Goal: Task Accomplishment & Management: Complete application form

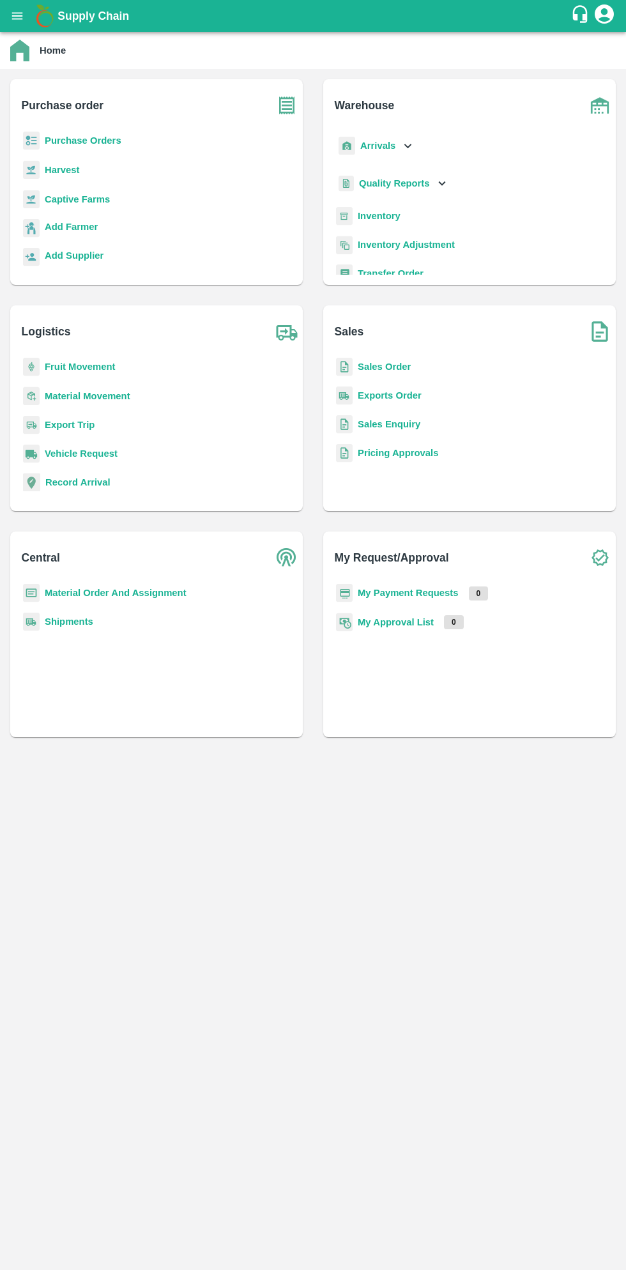
click at [27, 24] on button "open drawer" at bounding box center [17, 15] width 29 height 29
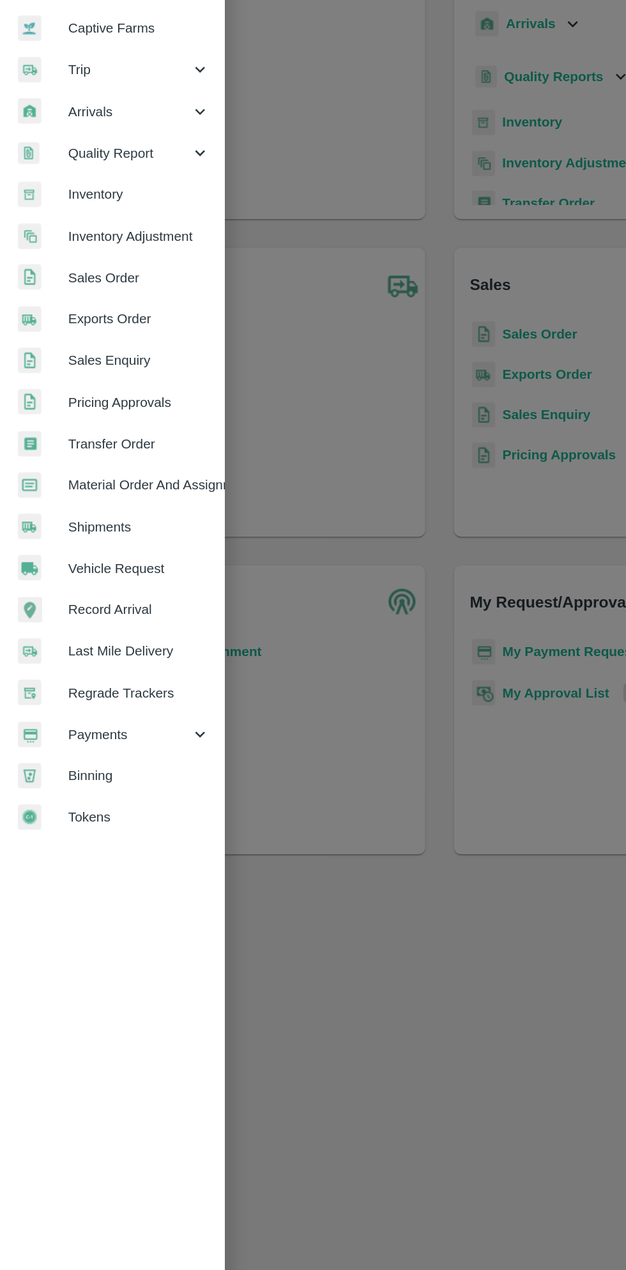
click at [91, 655] on span "Payments" at bounding box center [92, 652] width 87 height 14
click at [107, 680] on span "My Payment Requests" at bounding box center [104, 681] width 91 height 14
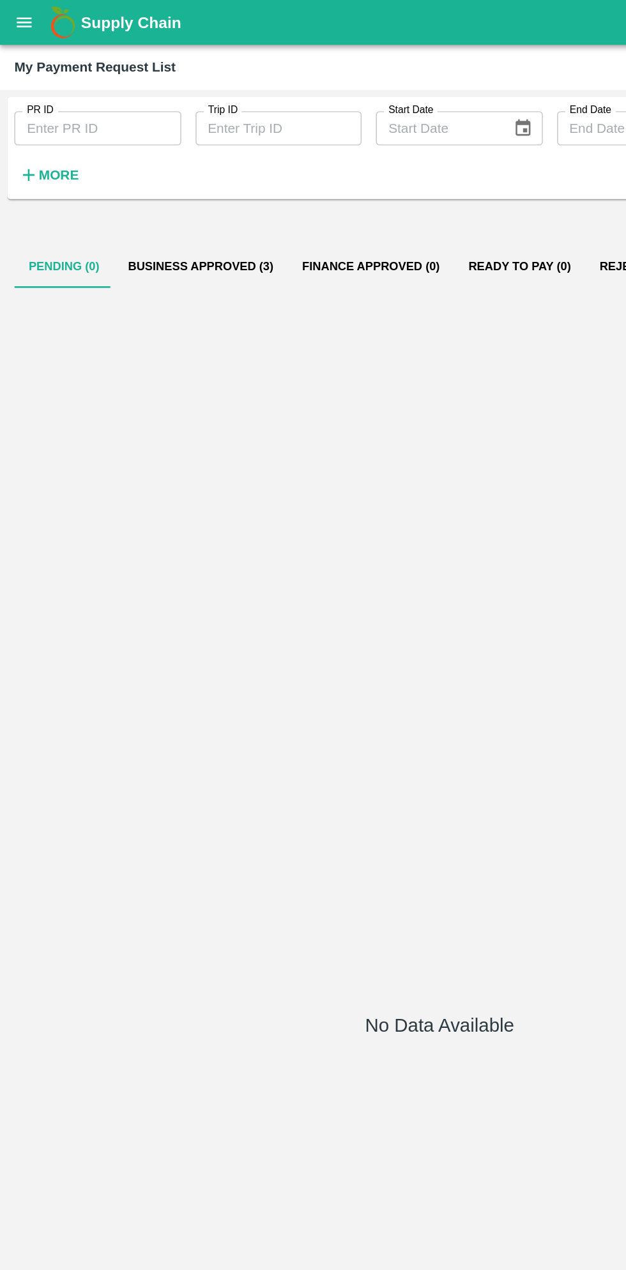
click at [144, 185] on button "Business Approved (3)" at bounding box center [143, 189] width 124 height 31
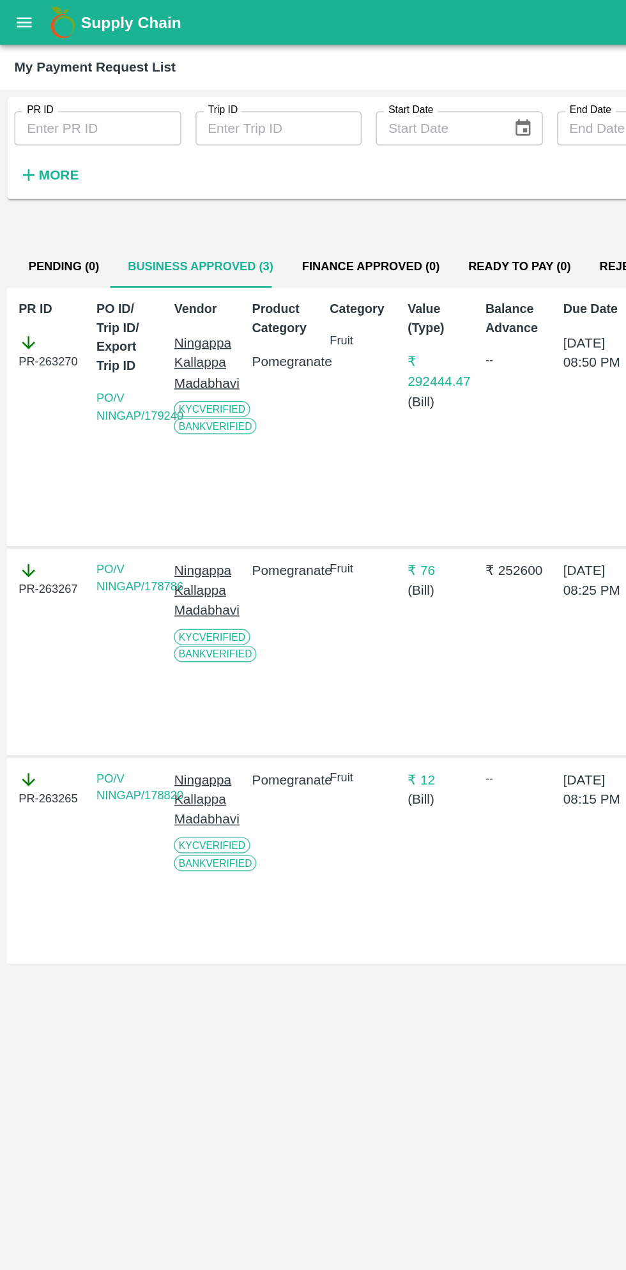
click at [27, 20] on button "open drawer" at bounding box center [17, 15] width 29 height 29
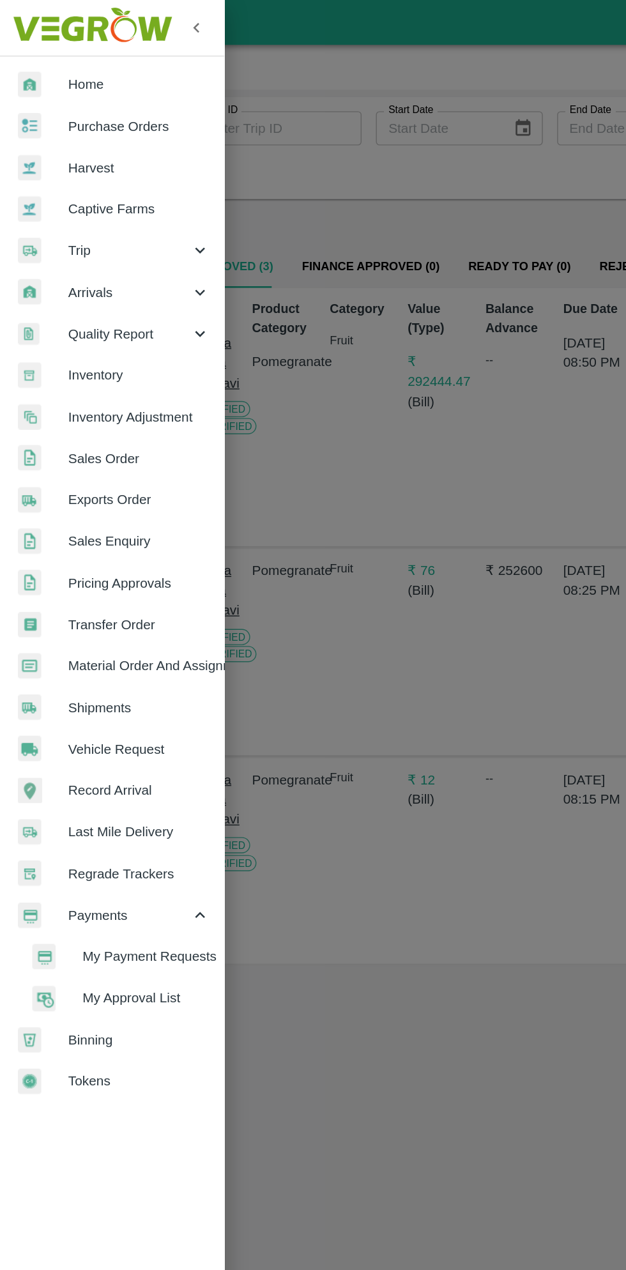
click at [317, 678] on div at bounding box center [313, 635] width 626 height 1270
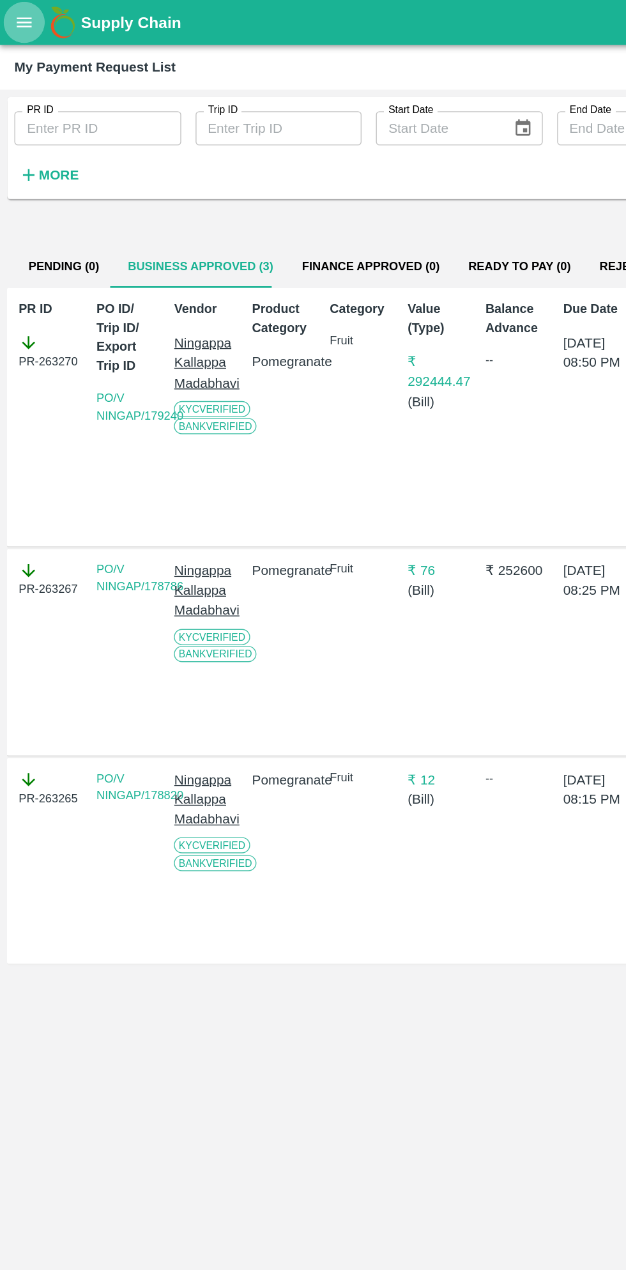
click at [29, 24] on button "open drawer" at bounding box center [17, 15] width 29 height 29
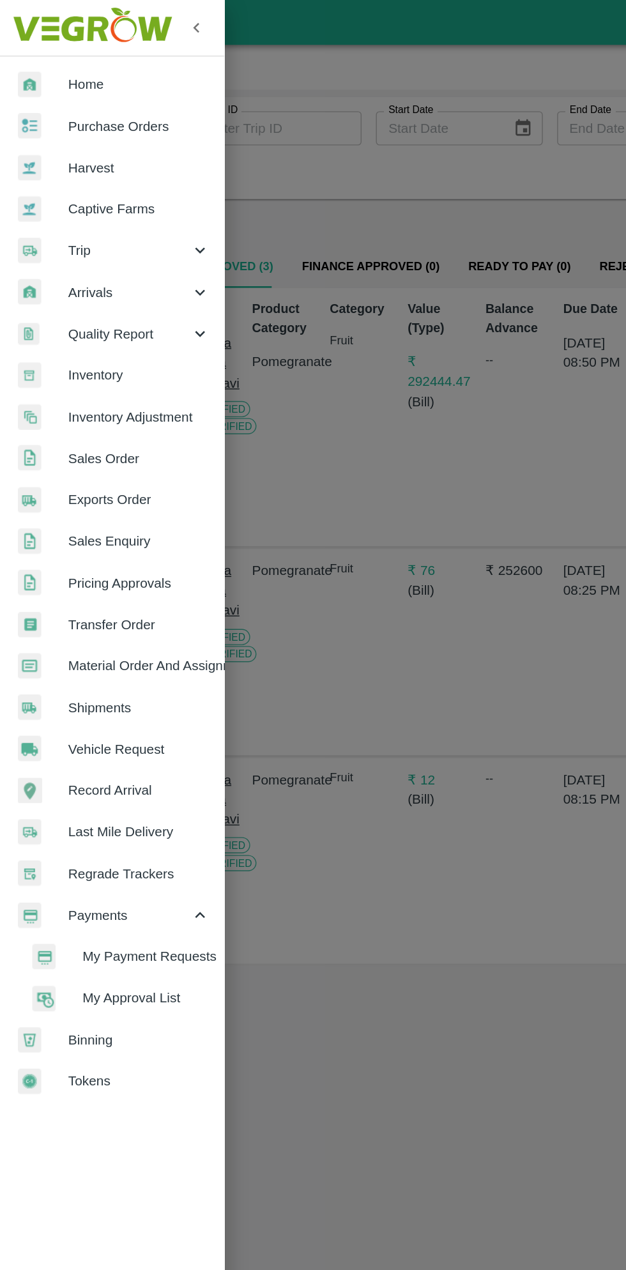
click at [108, 92] on span "Purchase Orders" at bounding box center [99, 90] width 101 height 14
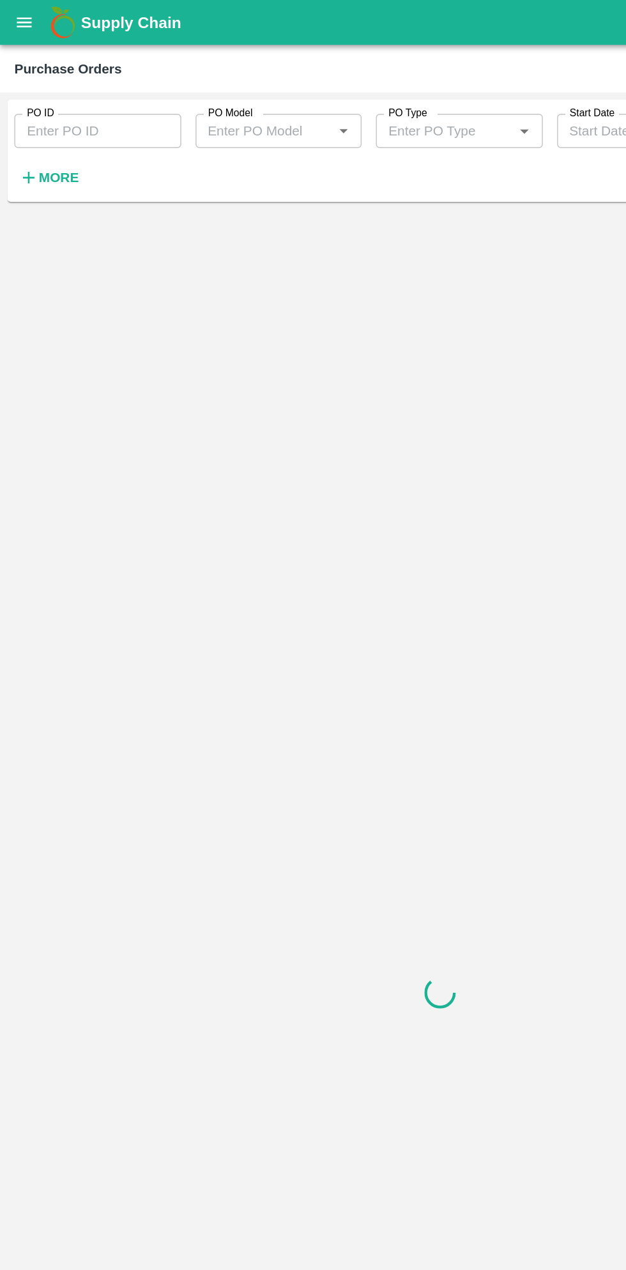
click at [47, 134] on h6 "More" at bounding box center [41, 126] width 29 height 17
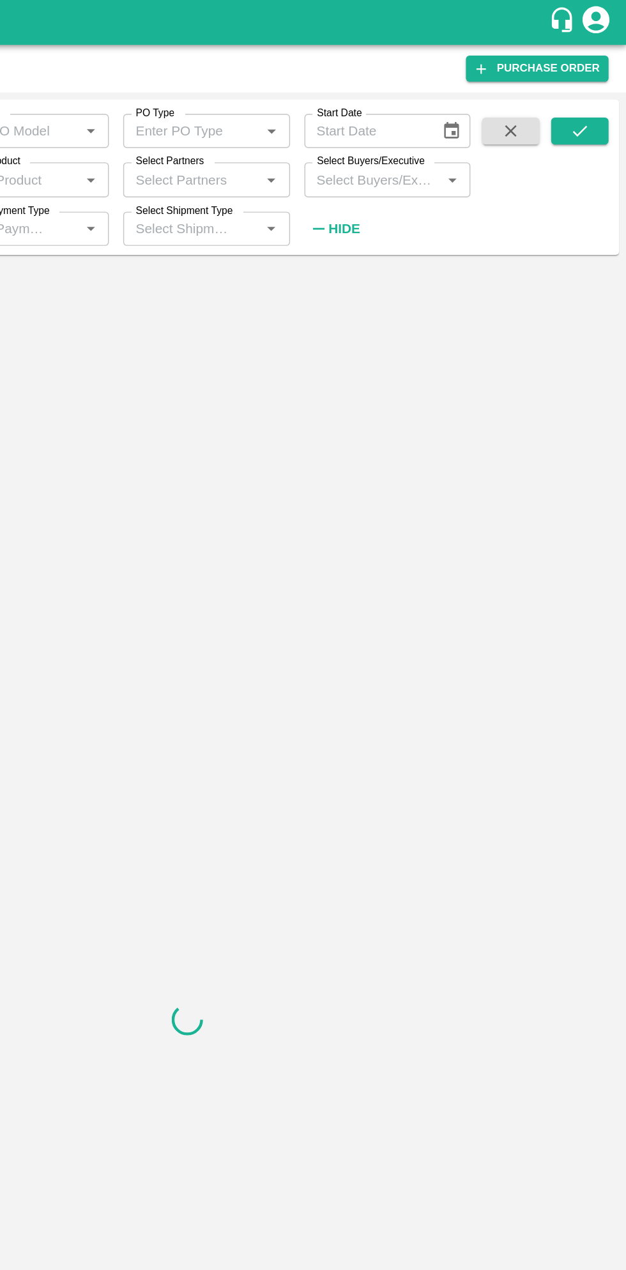
click at [457, 126] on input "Select Buyers/Executive" at bounding box center [446, 127] width 90 height 17
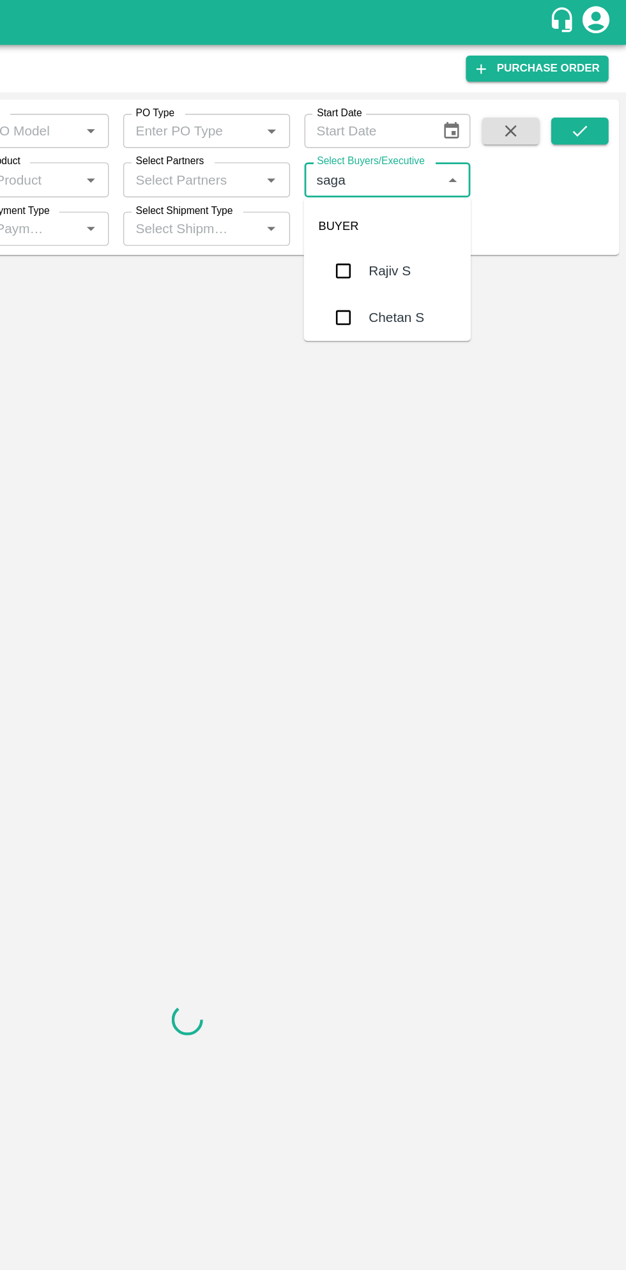
type input "sagar"
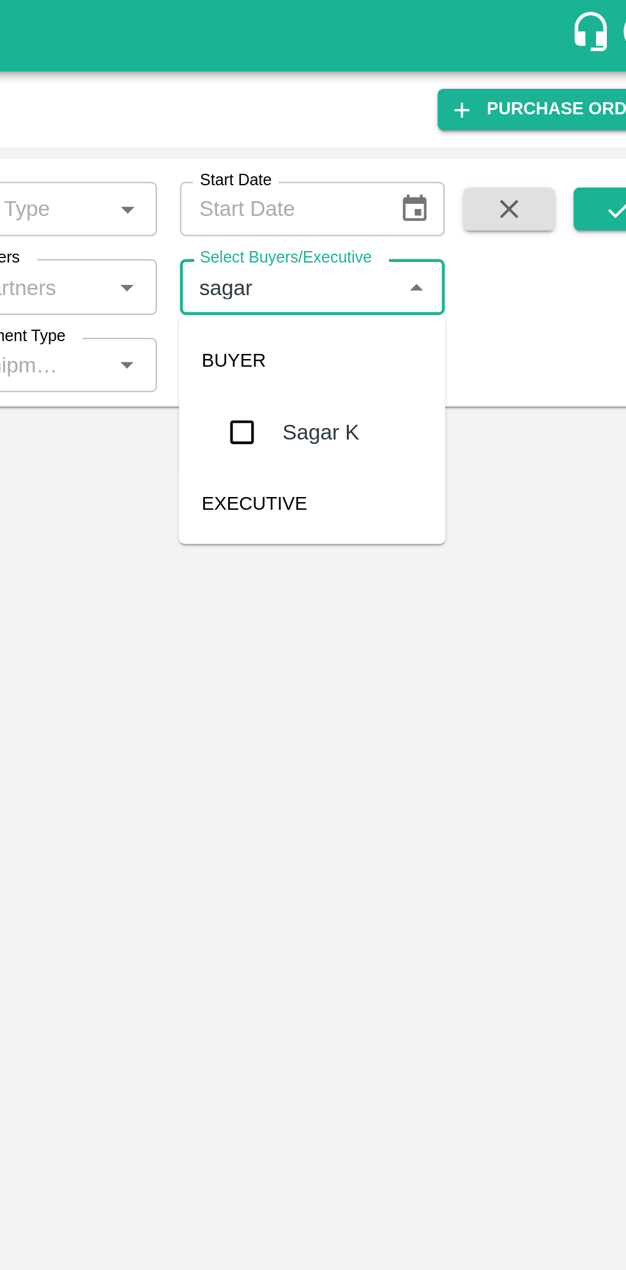
click at [422, 193] on input "checkbox" at bounding box center [424, 193] width 26 height 26
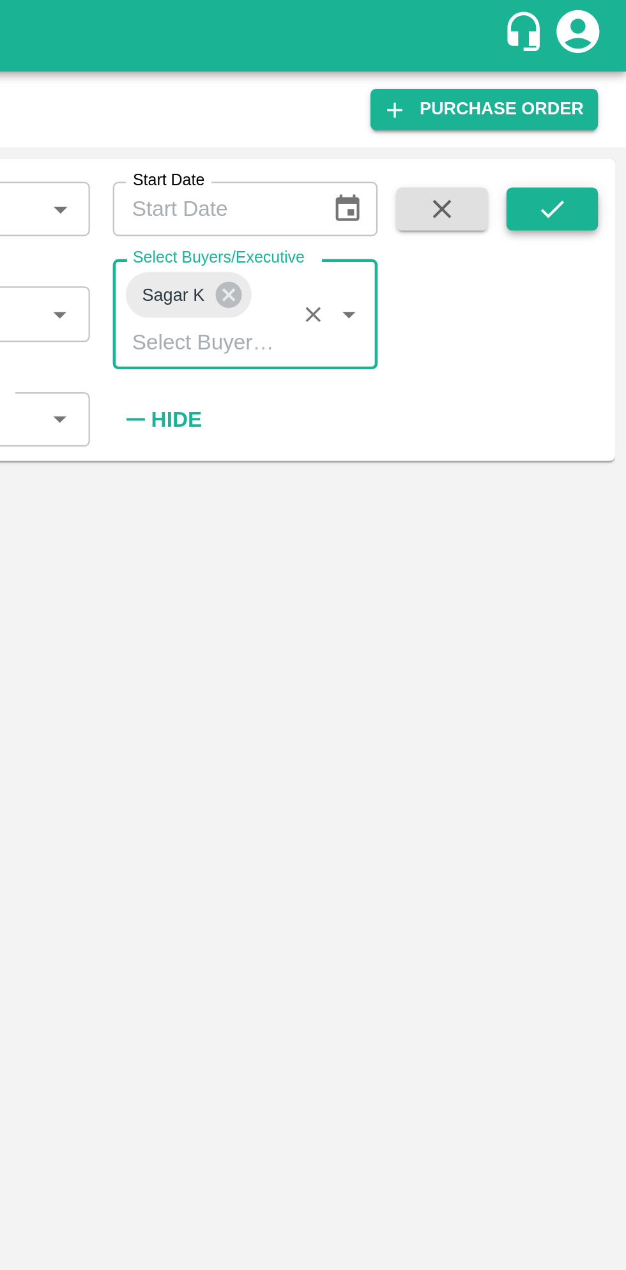
click at [596, 95] on icon "submit" at bounding box center [593, 93] width 14 height 14
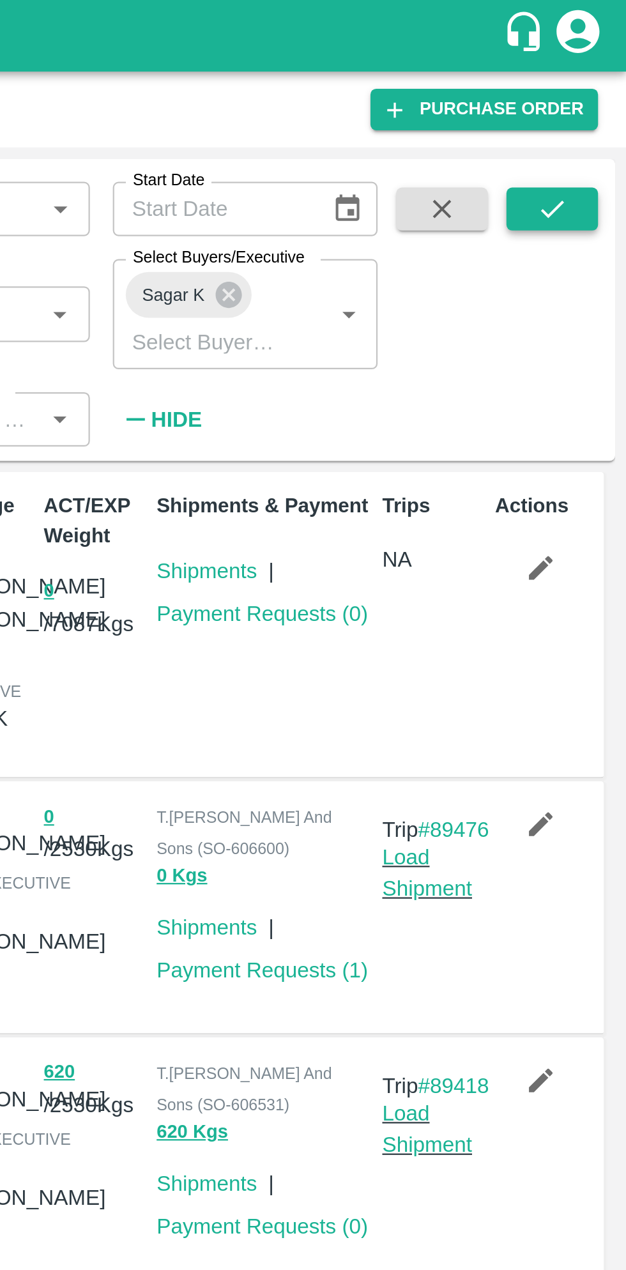
click at [590, 93] on icon "submit" at bounding box center [593, 93] width 14 height 14
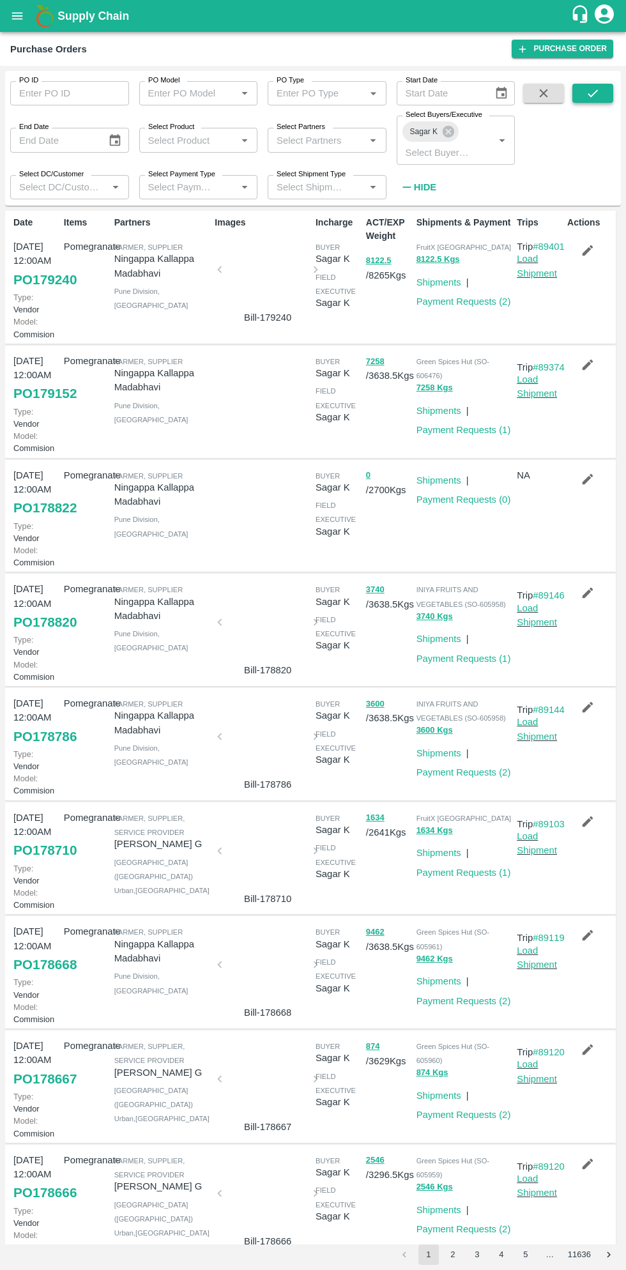
scroll to position [6, 0]
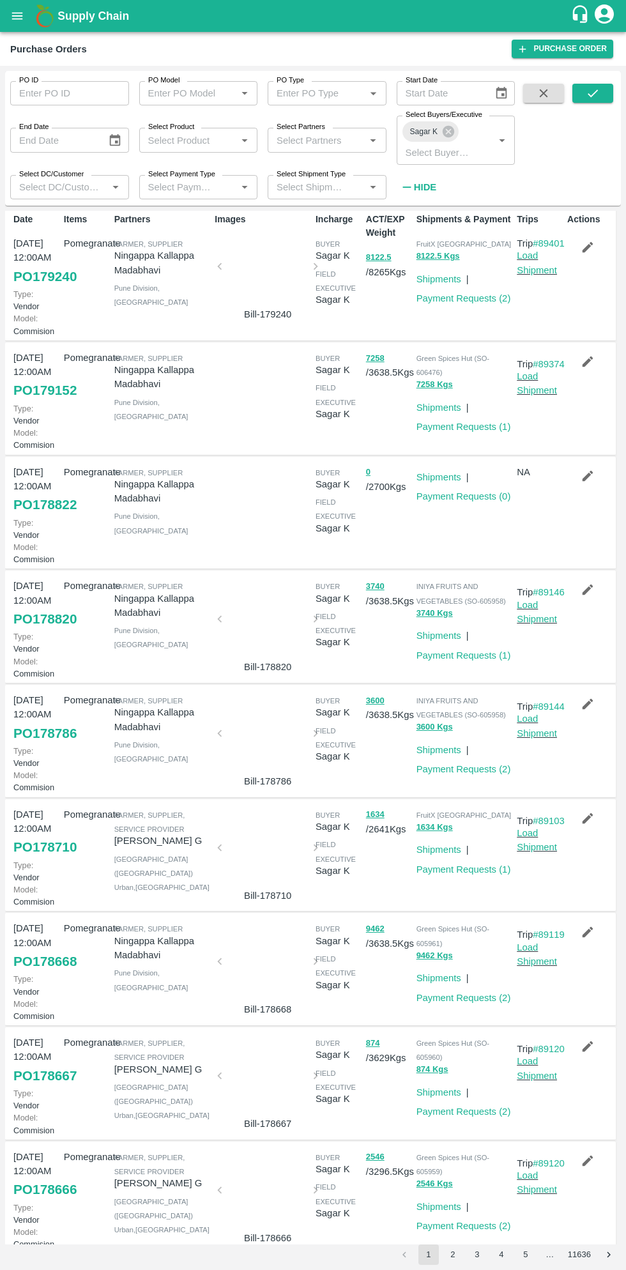
click at [49, 402] on link "PO 179152" at bounding box center [44, 390] width 63 height 23
click at [475, 429] on link "Payment Requests ( 1 )" at bounding box center [464, 424] width 95 height 10
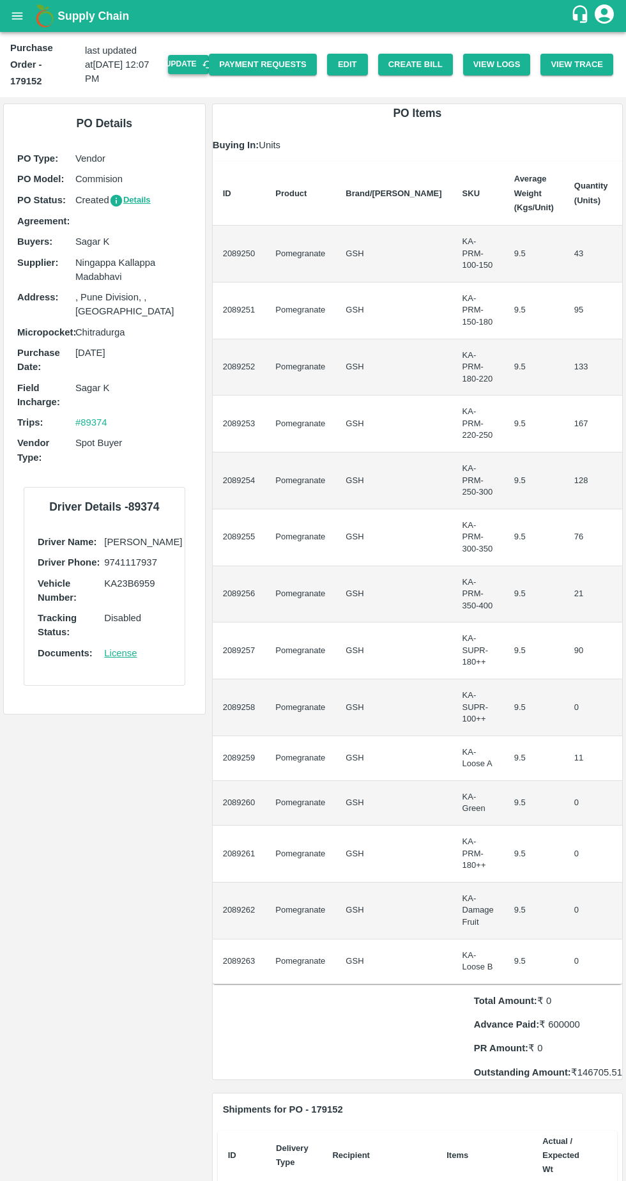
click at [209, 57] on button "Update" at bounding box center [188, 64] width 41 height 19
click at [433, 57] on button "Create Bill" at bounding box center [415, 65] width 75 height 22
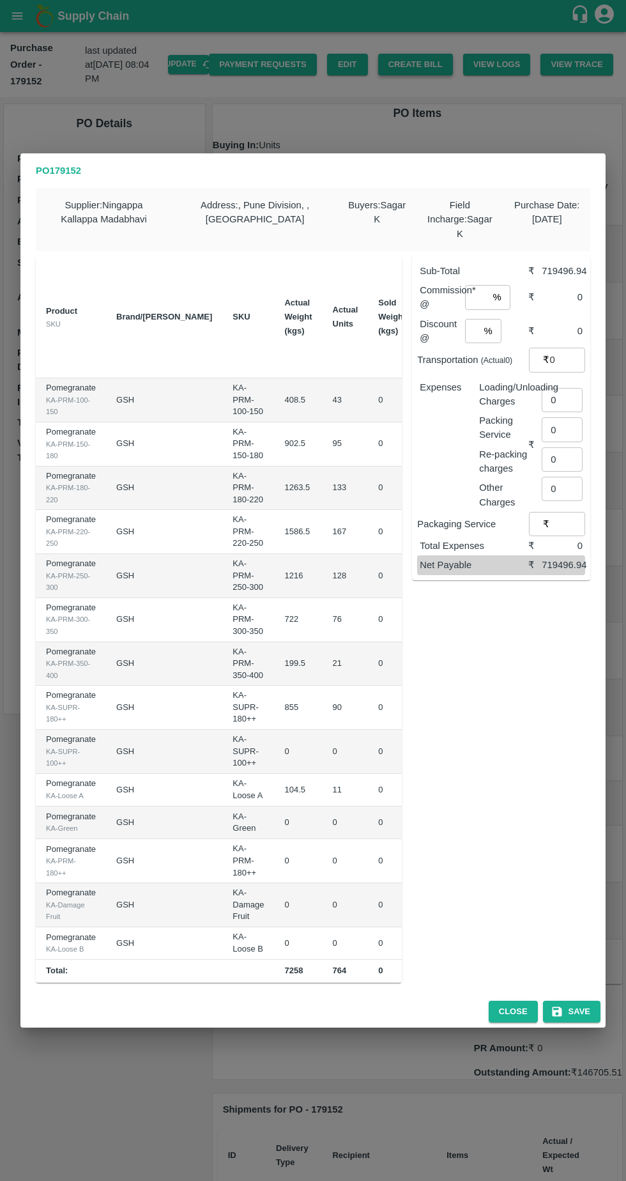
type input "699.96"
type input "799.9949999999999"
type input "900.03"
type input "999.9700000000001"
type input "1100.005"
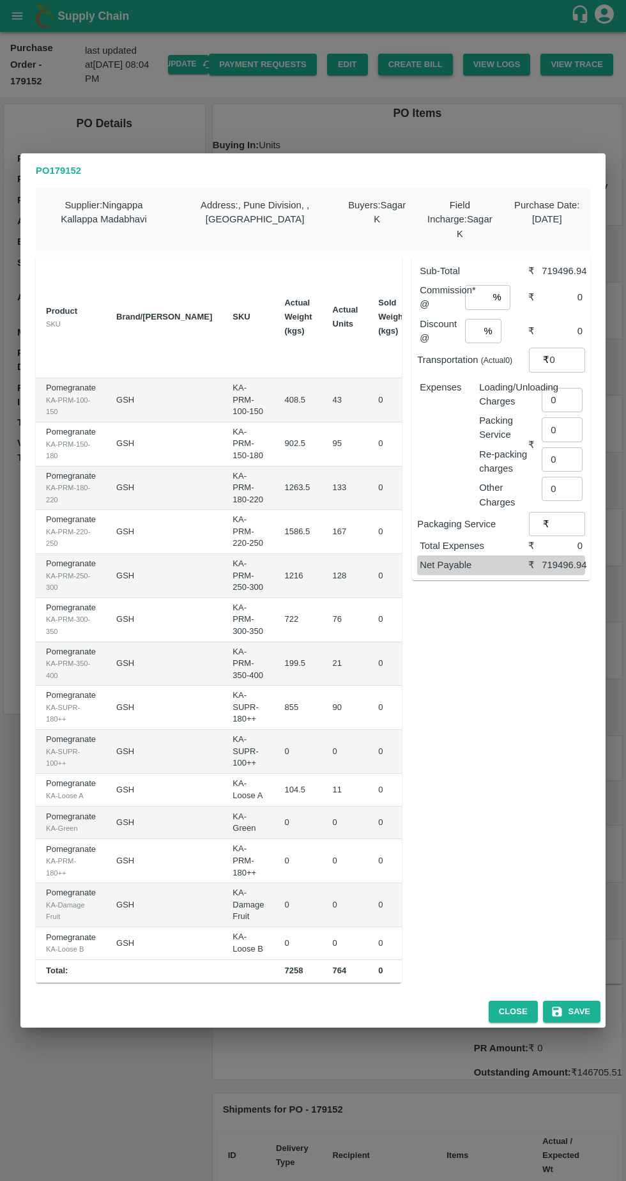
type input "1200.04"
type input "1299.98"
type input "699.96"
type input "0"
type input "400.045"
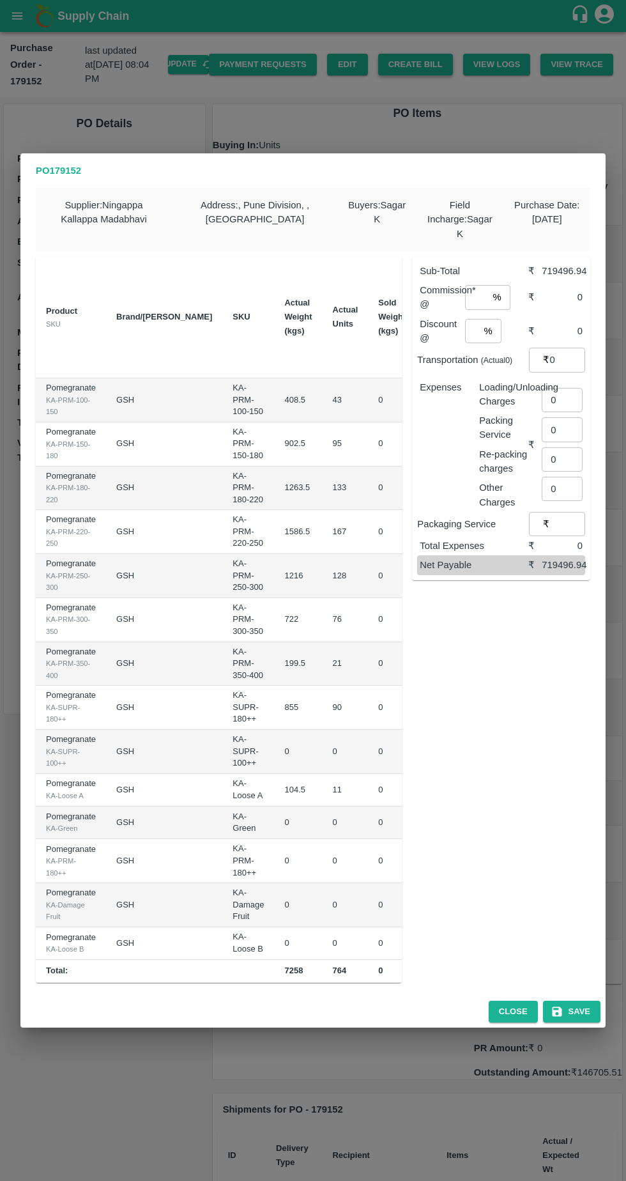
type input "0"
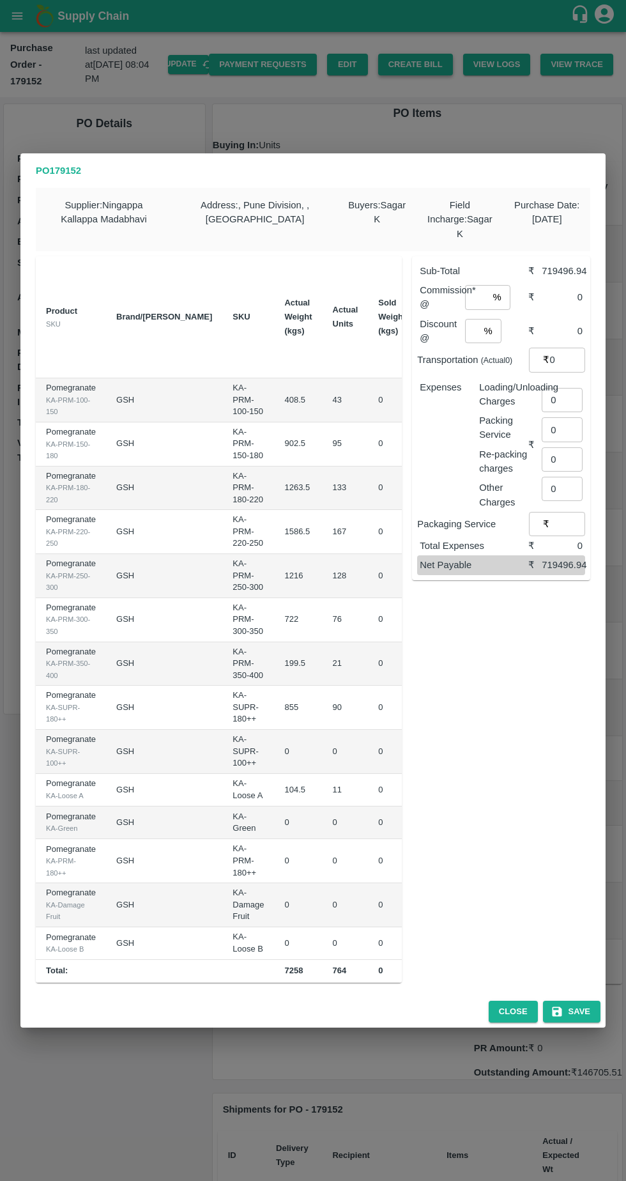
scroll to position [0, 185]
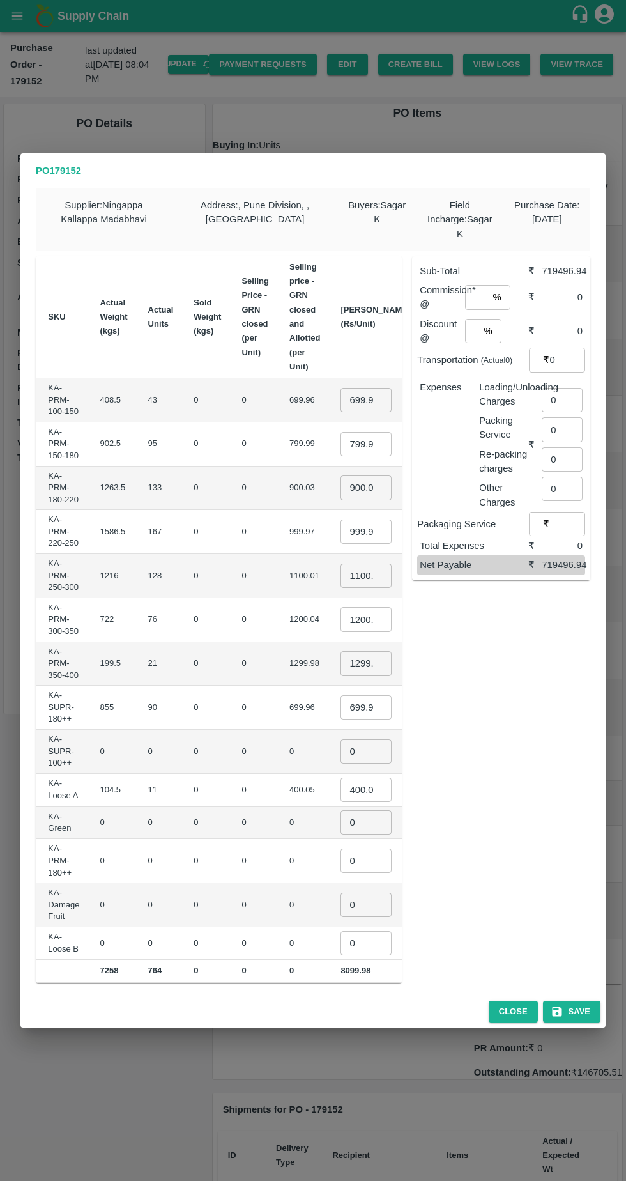
click at [341, 396] on input "699.96" at bounding box center [366, 400] width 51 height 24
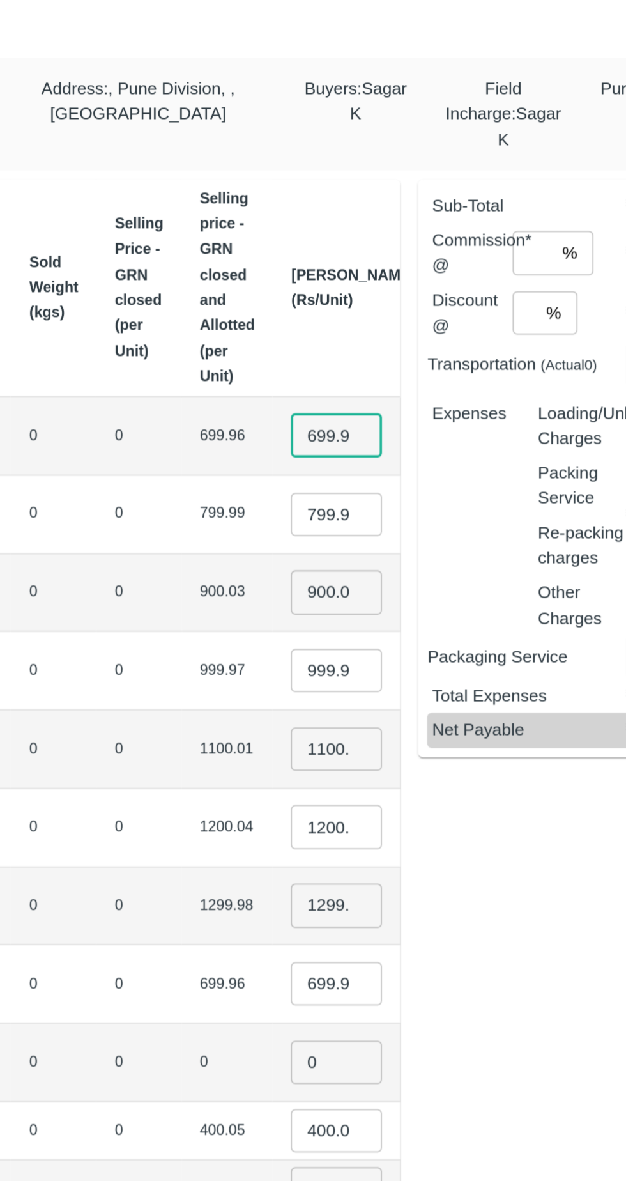
scroll to position [0, 2]
type input "6"
type input "900"
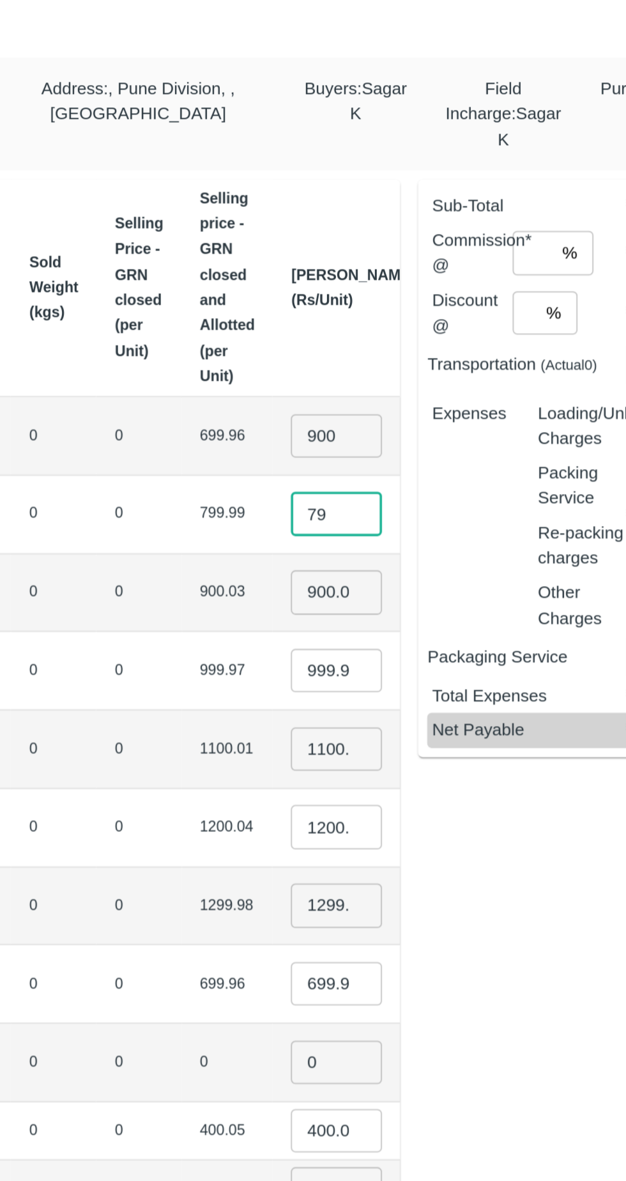
type input "7"
type input "1000"
type input "9"
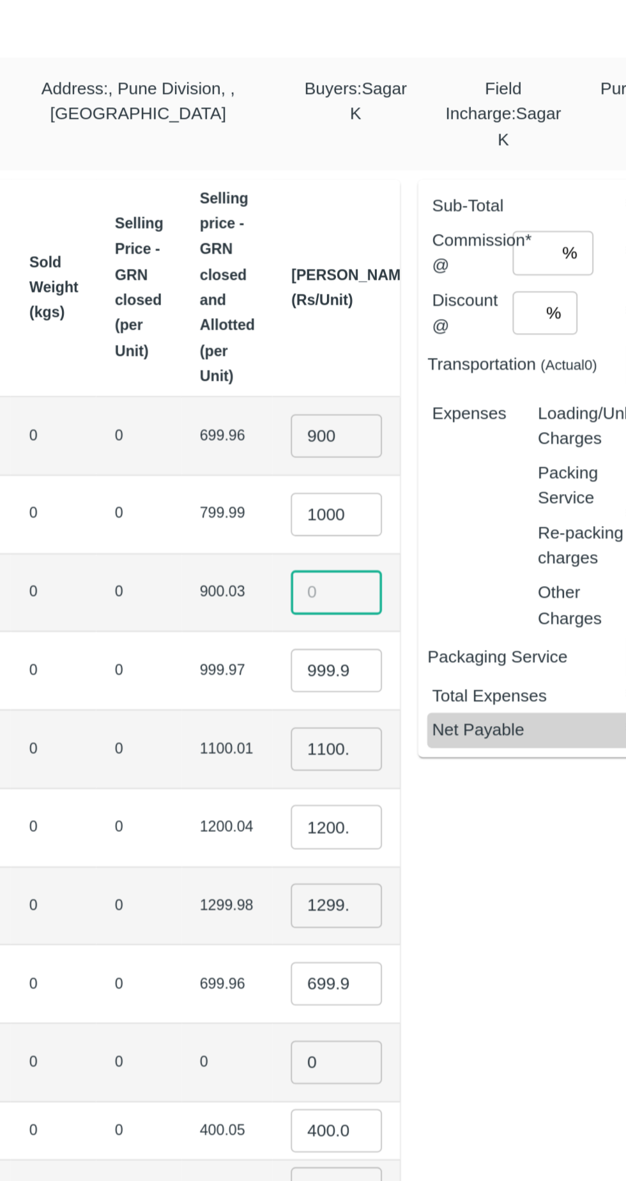
scroll to position [0, 0]
type input "1100"
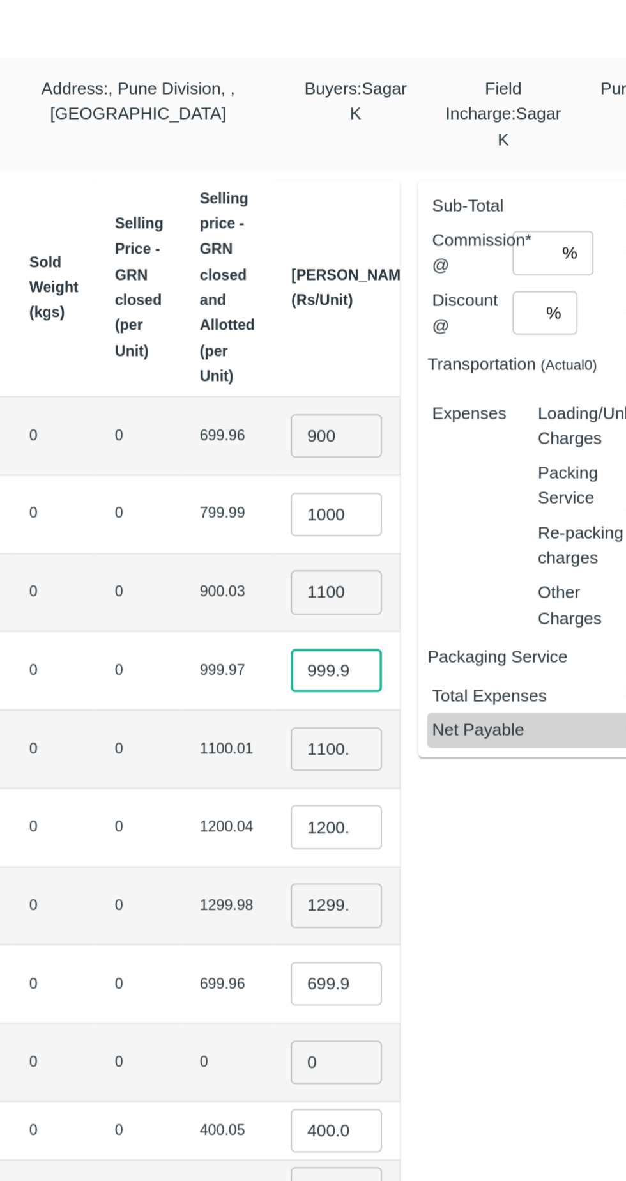
scroll to position [0, 61]
type input "9"
type input "1200"
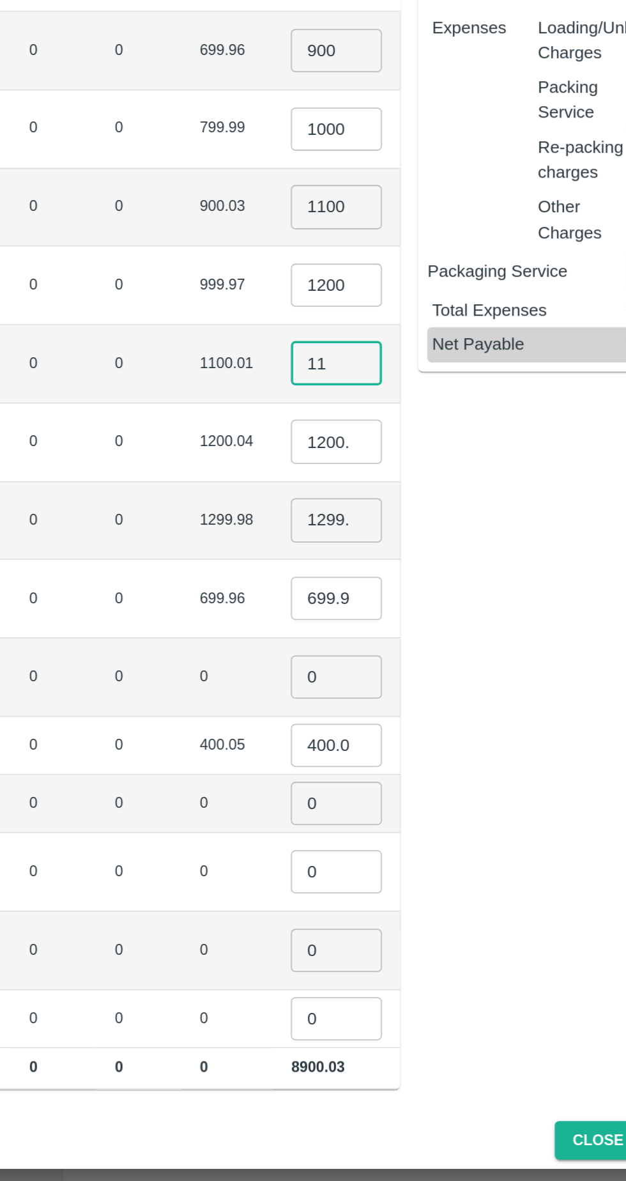
type input "1"
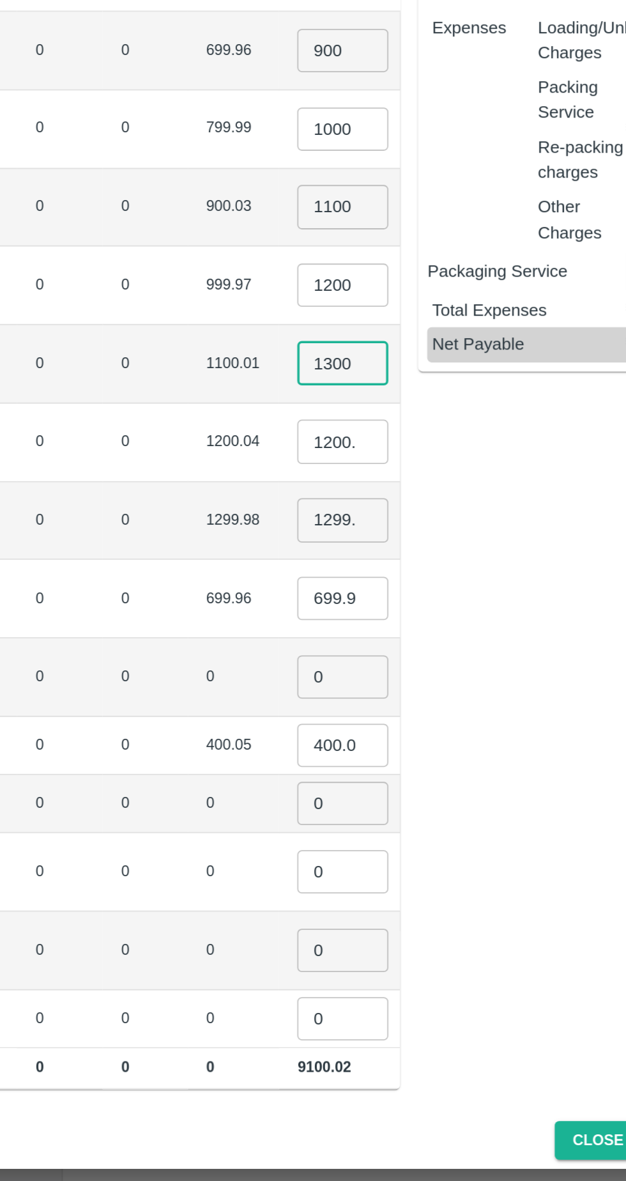
type input "1300"
type input "1"
type input "1400"
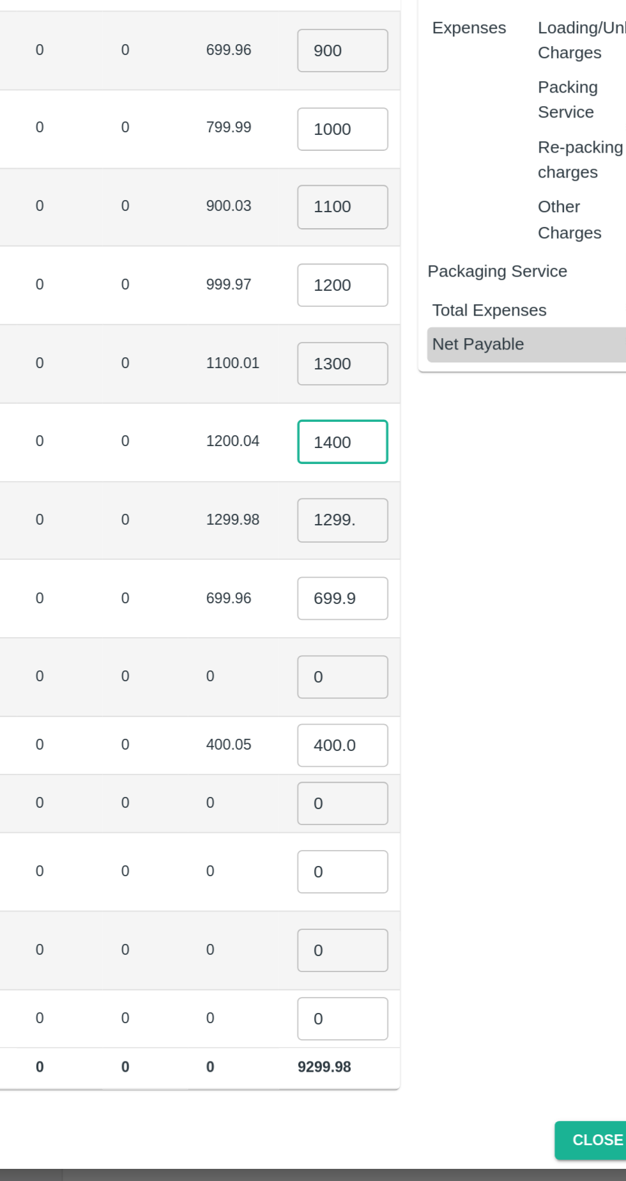
scroll to position [0, 8]
type input "1"
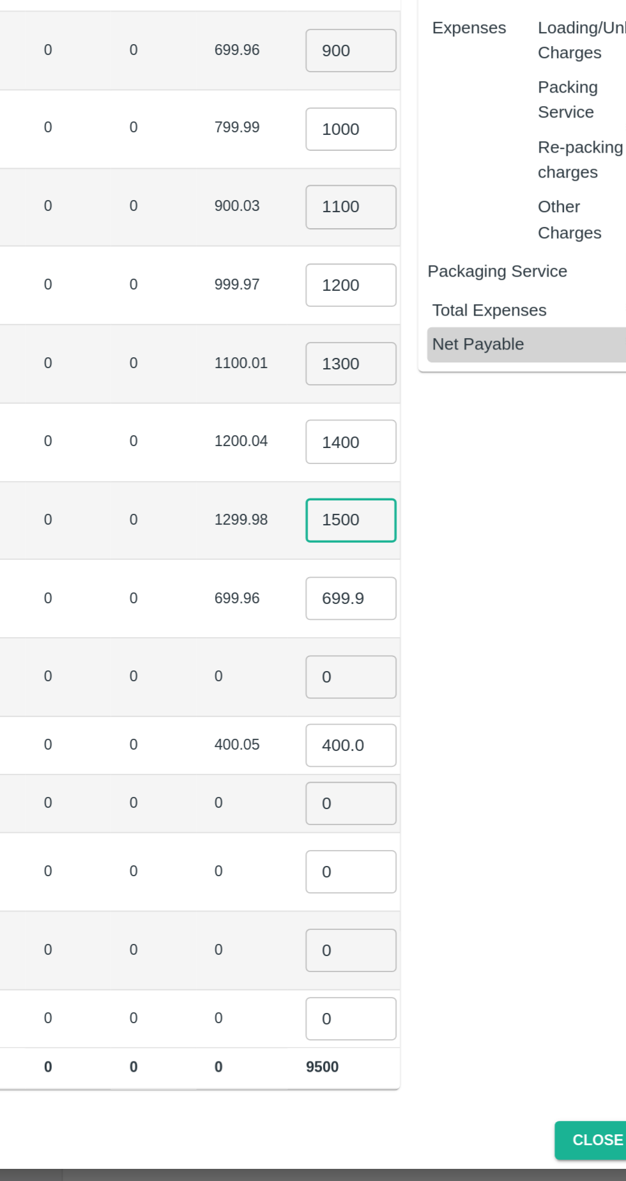
type input "1500"
type input "6"
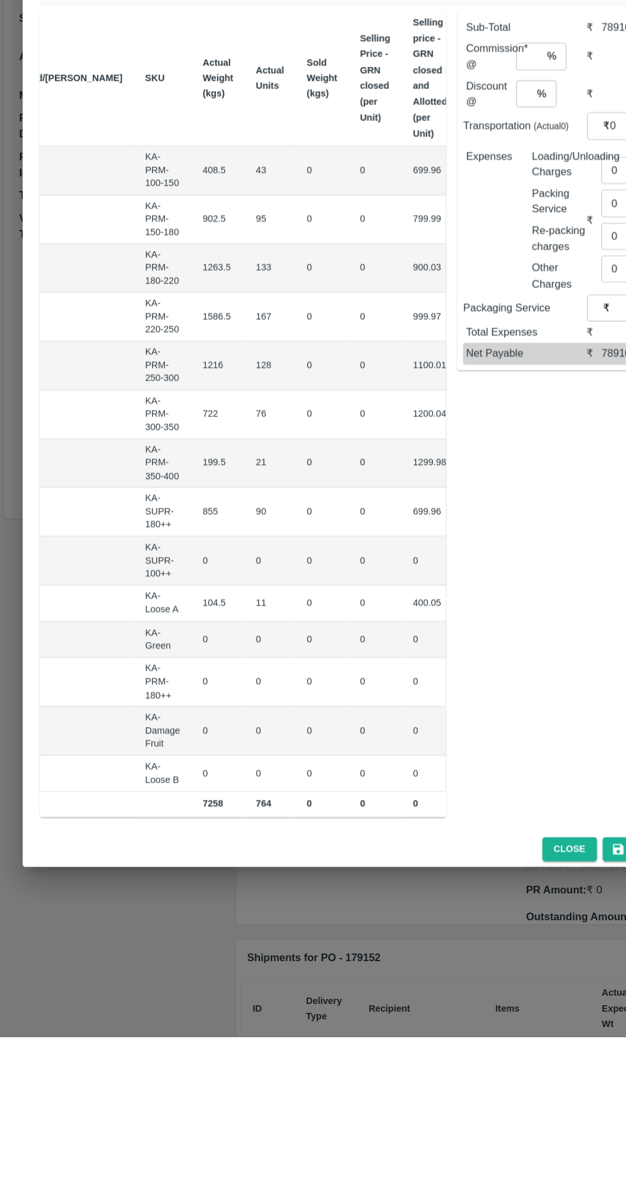
scroll to position [0, 102]
type input "5"
type input "800"
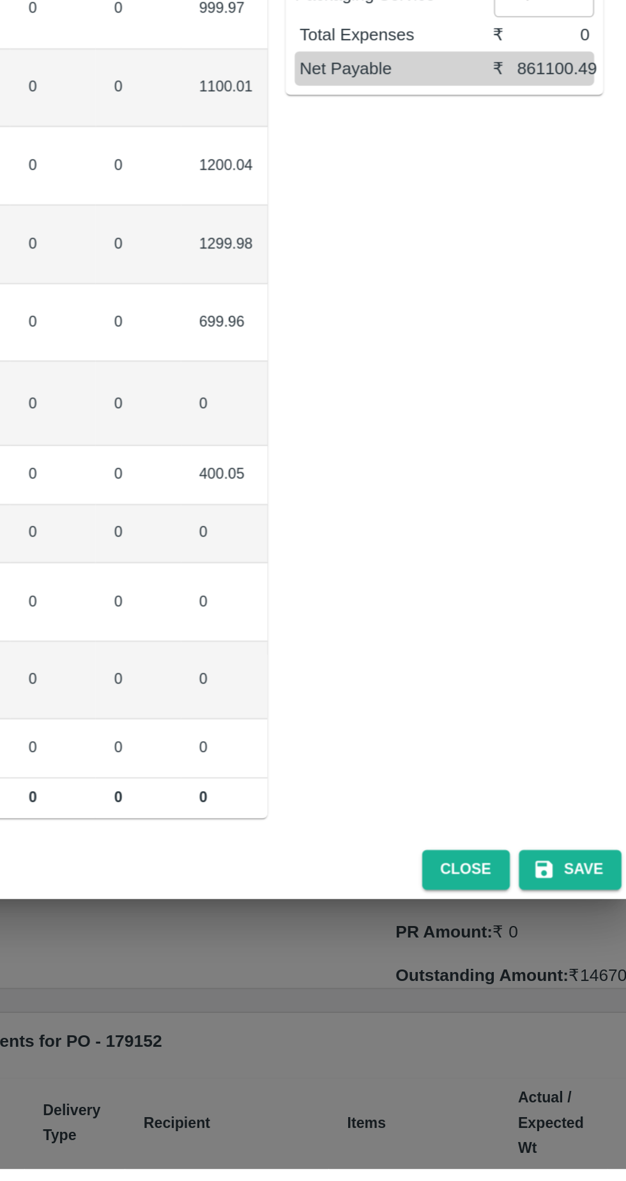
scroll to position [0, 6]
type input "4"
type input "600"
click at [390, 736] on tbody "Pomegranate KA-PRM-100-150 GSH KA-PRM-100-150 408.5 43 0 0 699.96 900 ​ ₹38700 …" at bounding box center [235, 669] width 623 height 585
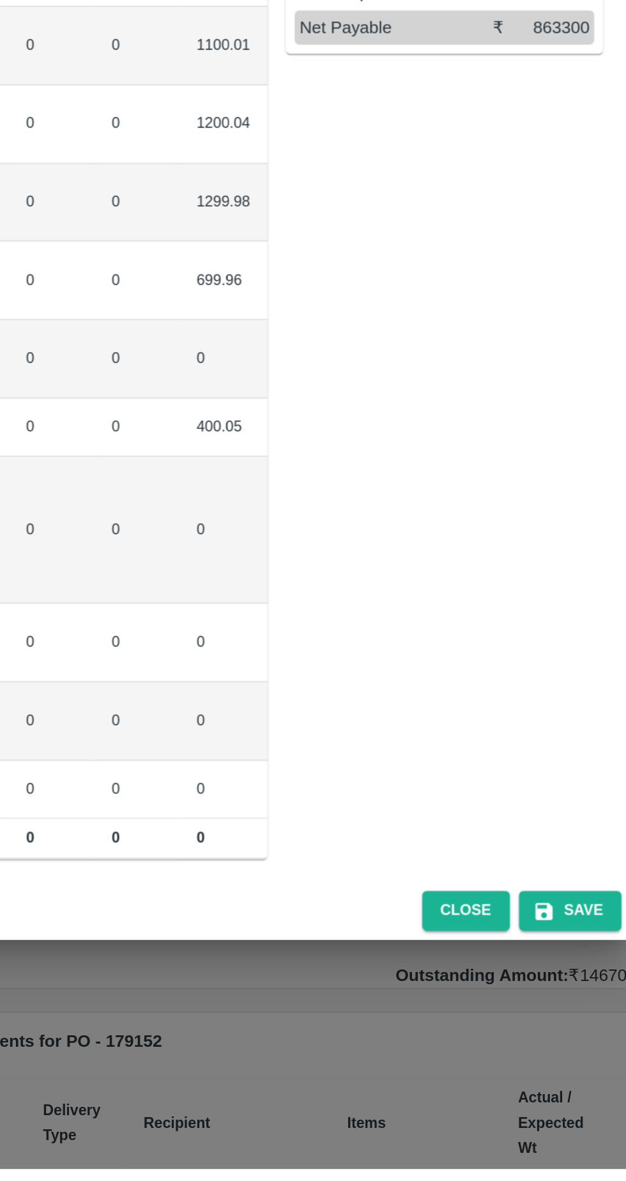
type input "1"
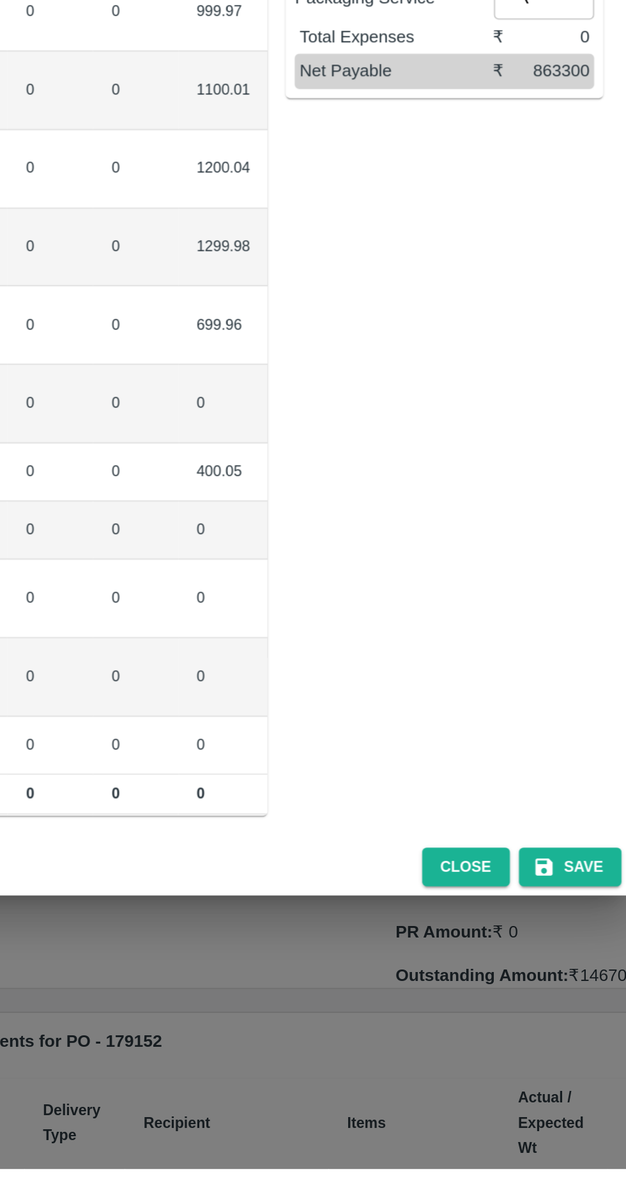
type input "01"
type input "04"
type input "01"
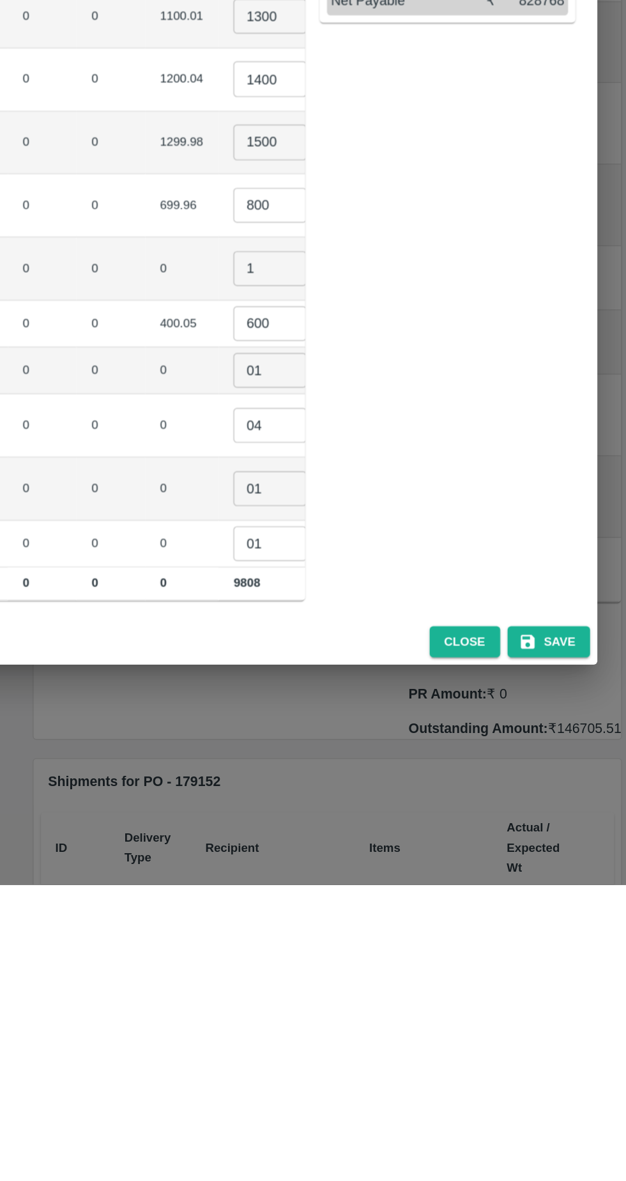
type input "4"
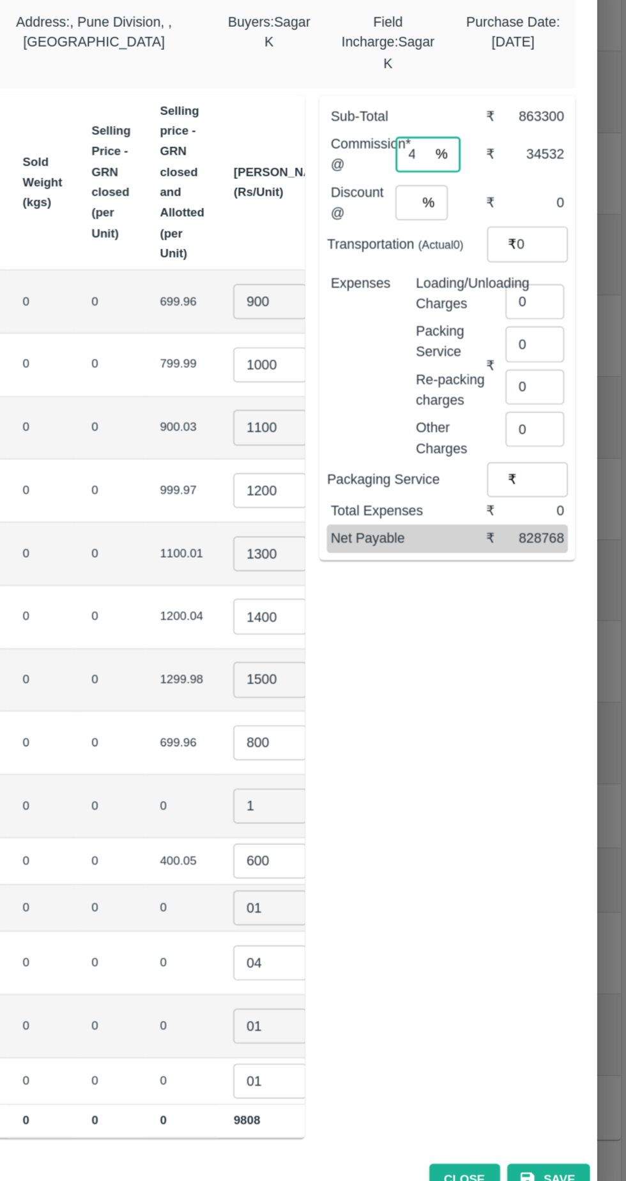
click at [558, 354] on input "0" at bounding box center [567, 360] width 36 height 24
click at [567, 393] on input "0" at bounding box center [562, 400] width 41 height 24
type input "3820"
click at [488, 292] on input "4" at bounding box center [476, 297] width 23 height 24
type input "6"
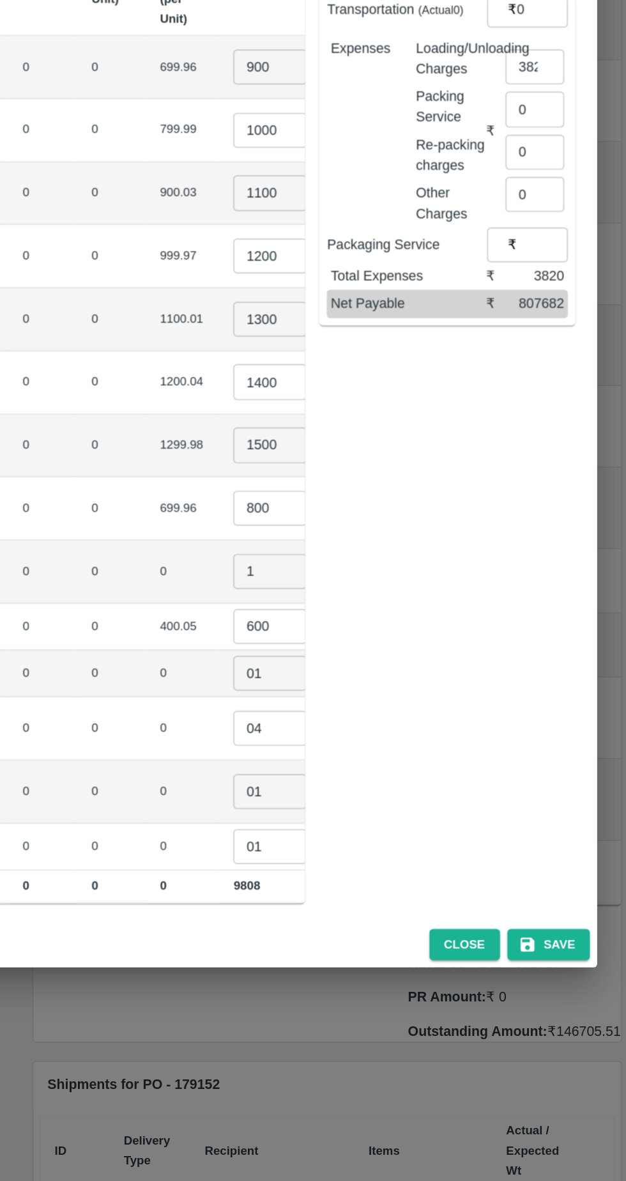
type input "0"
click at [423, 849] on div "Sub-Total ₹ 863300 Commission* @ 6 % ​ ₹ 51798 Discount @ 0 % ​ ₹ 0 Transportat…" at bounding box center [496, 614] width 188 height 737
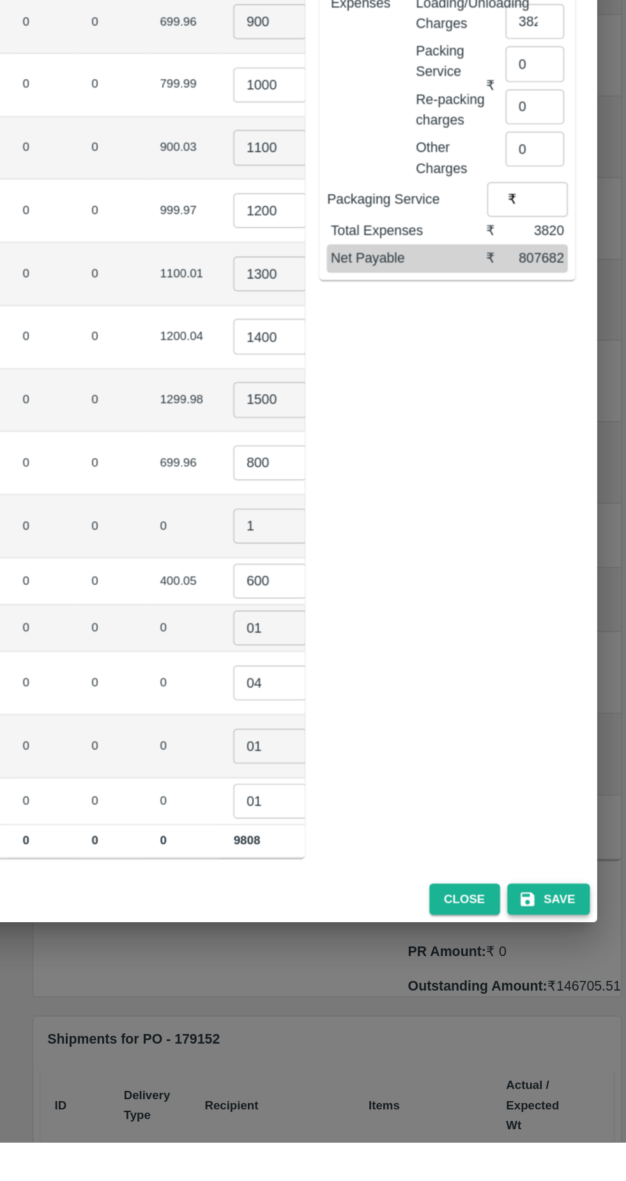
click at [581, 1023] on button "Save" at bounding box center [571, 1011] width 57 height 22
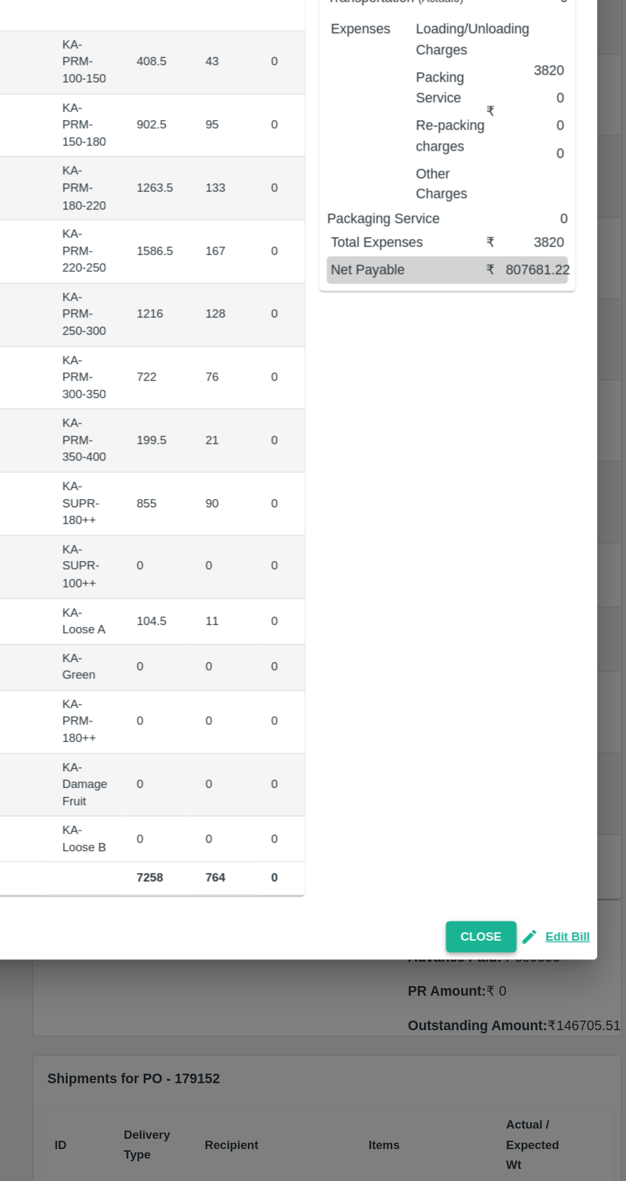
click at [524, 1000] on button "Close" at bounding box center [524, 1010] width 49 height 22
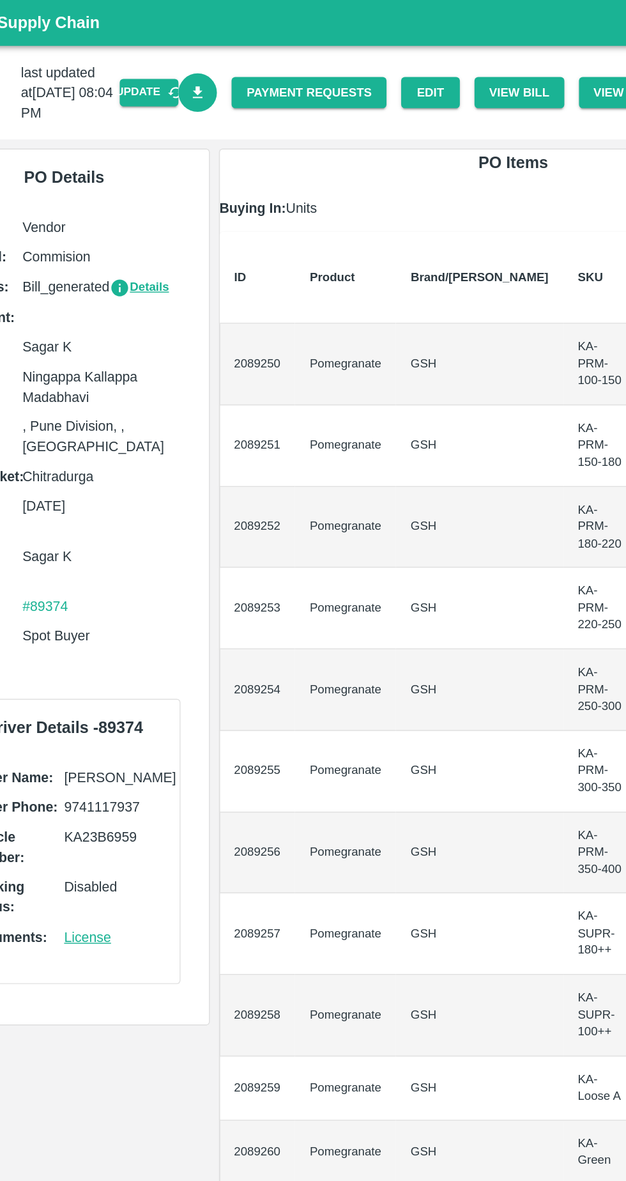
click at [201, 62] on icon "Download Bill" at bounding box center [197, 64] width 7 height 8
click at [201, 64] on icon "Download Bill" at bounding box center [197, 64] width 7 height 8
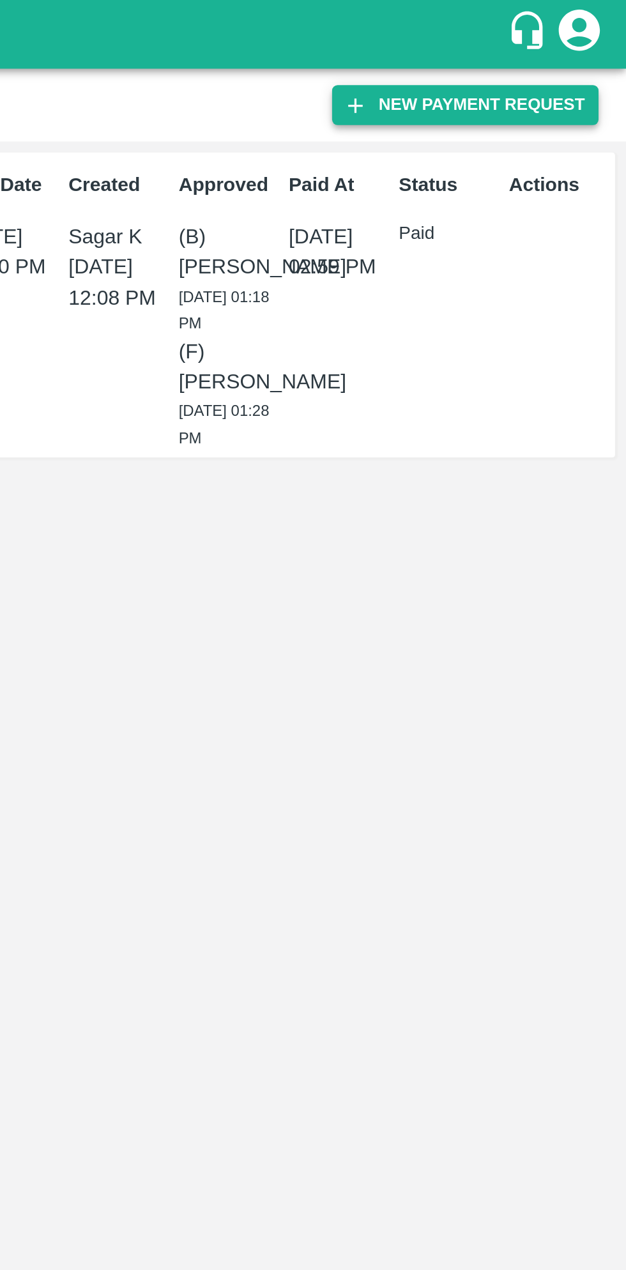
click at [578, 52] on button "New Payment Request" at bounding box center [551, 49] width 124 height 19
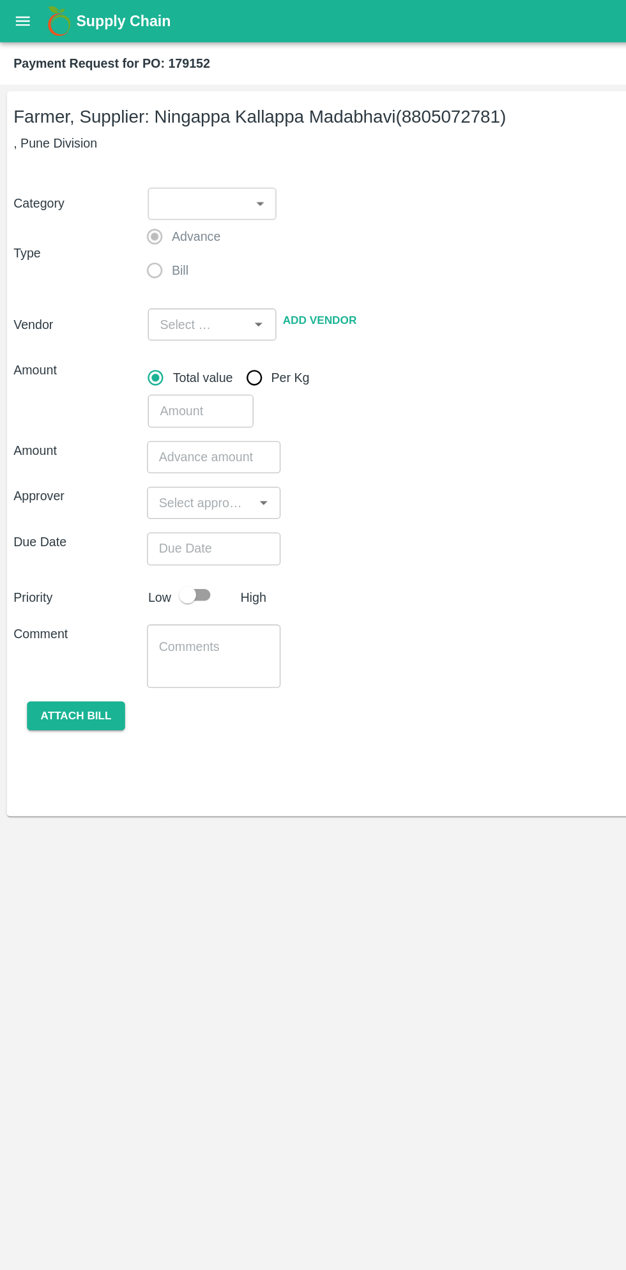
click at [163, 153] on body "Supply Chain Payment Request for PO: 179152 Farmer, Supplier: [PERSON_NAME] (88…" at bounding box center [313, 635] width 626 height 1270
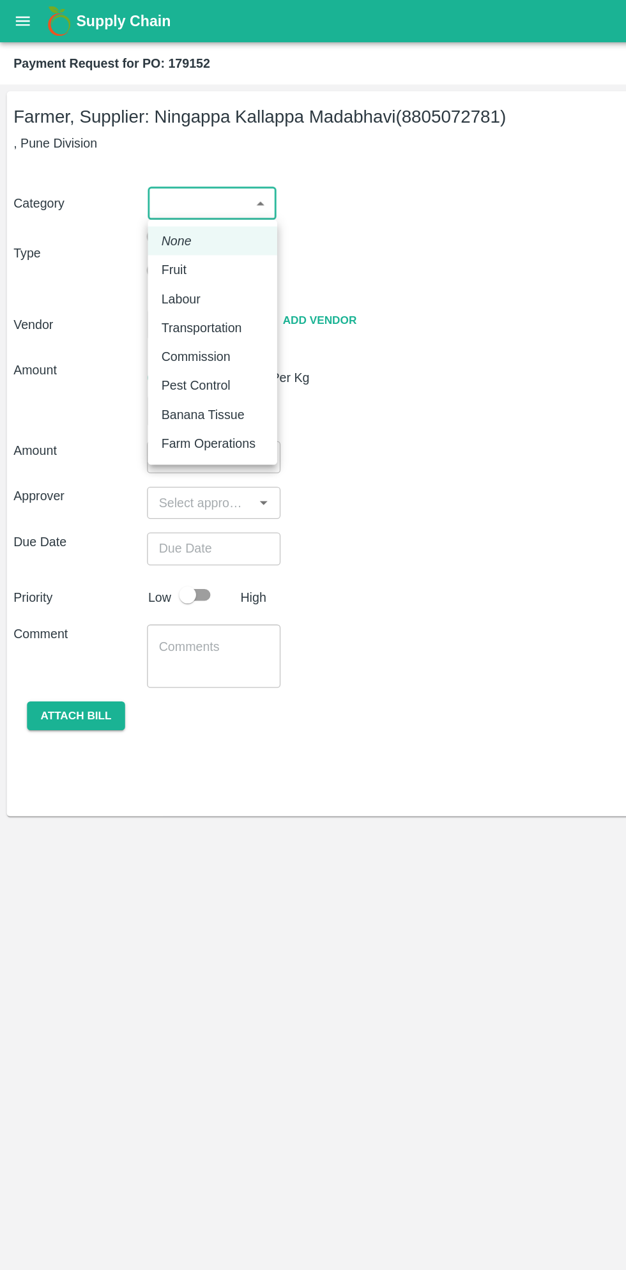
click at [135, 206] on p "Fruit" at bounding box center [131, 204] width 19 height 14
type input "1"
type input "[PERSON_NAME] - 8805072781(Farmer, Supplier)"
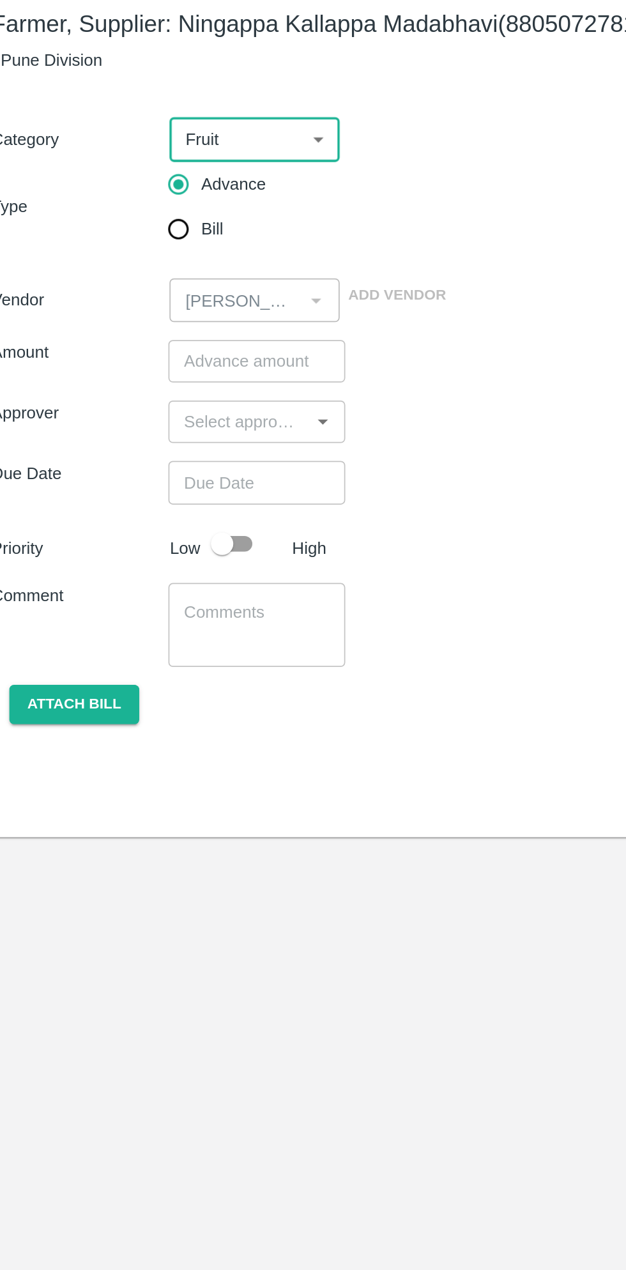
click at [125, 212] on input "Bill" at bounding box center [117, 205] width 26 height 26
radio input "true"
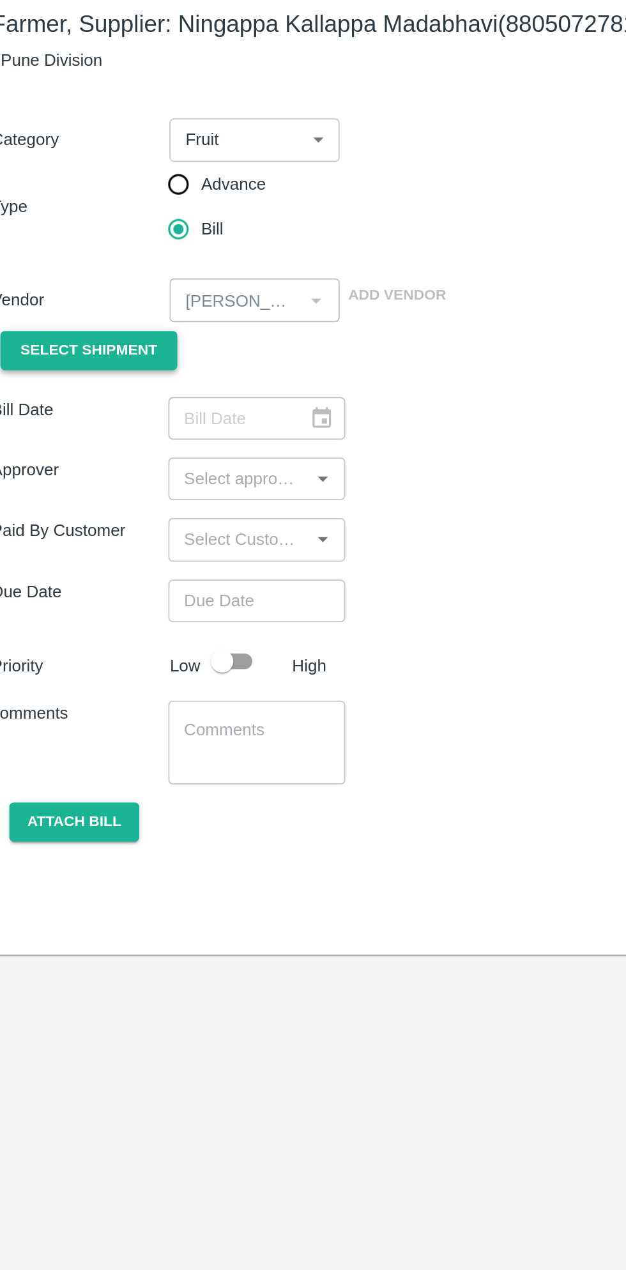
click at [84, 267] on span "Select Shipment" at bounding box center [66, 274] width 78 height 15
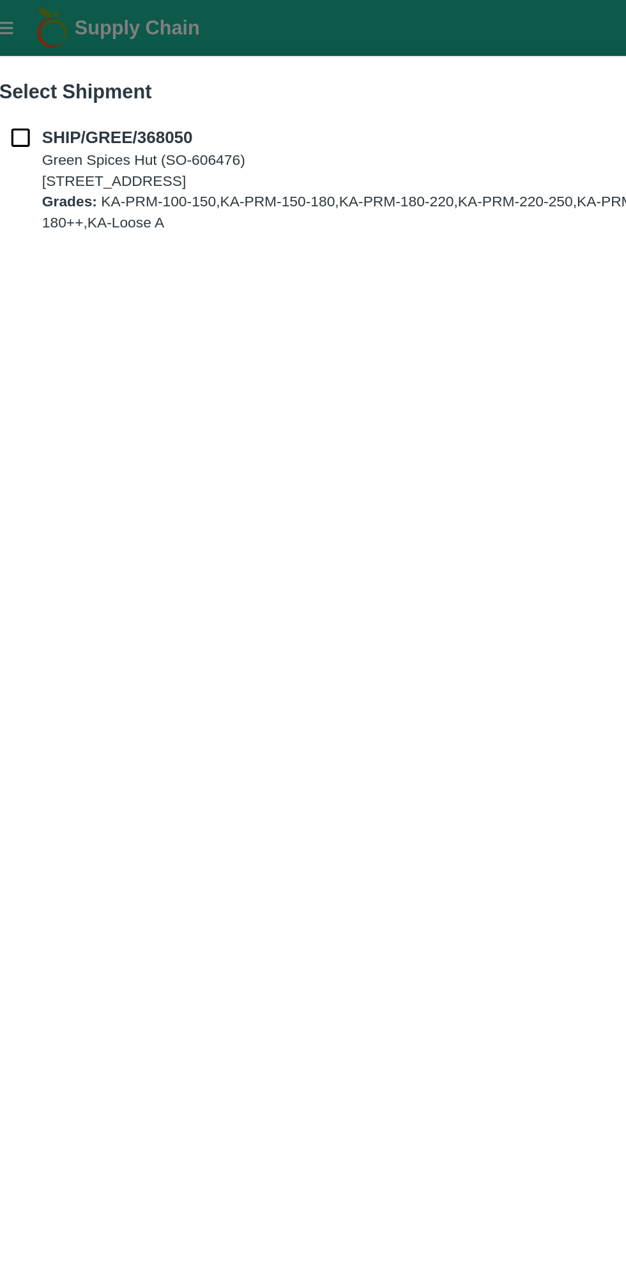
click at [34, 72] on input "checkbox" at bounding box center [27, 79] width 24 height 14
checkbox input "true"
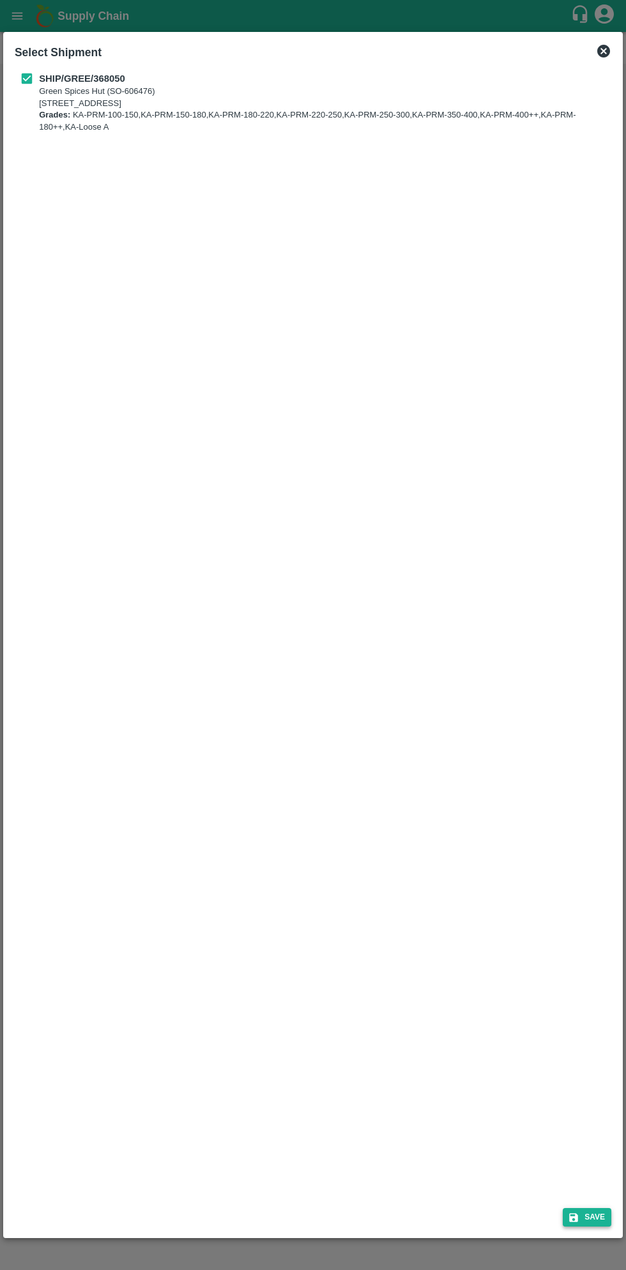
click at [596, 1217] on button "Save" at bounding box center [587, 1217] width 49 height 19
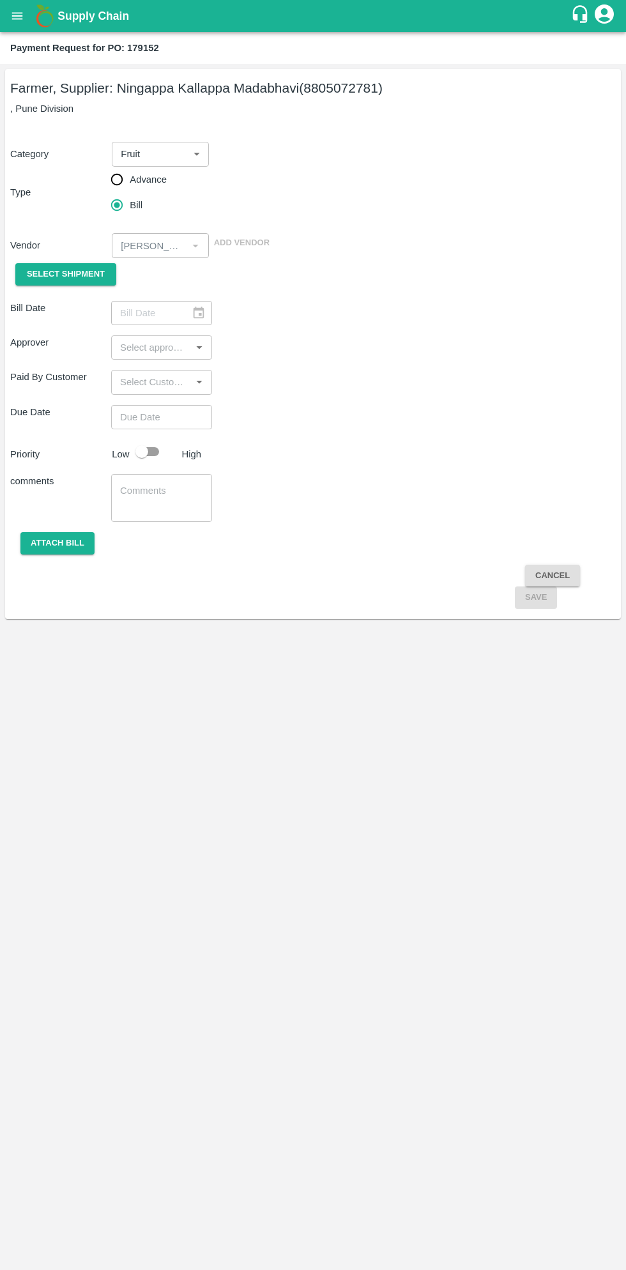
type input "[DATE]"
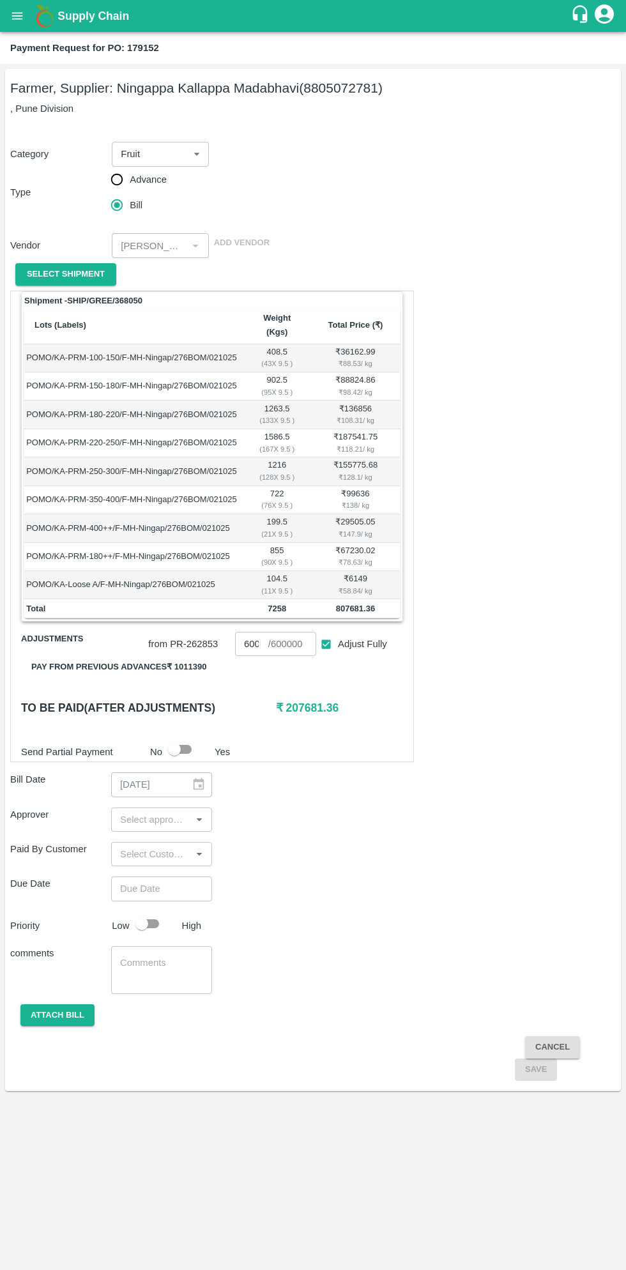
click at [151, 656] on button "Pay from previous advances ₹ 1011390" at bounding box center [118, 667] width 195 height 22
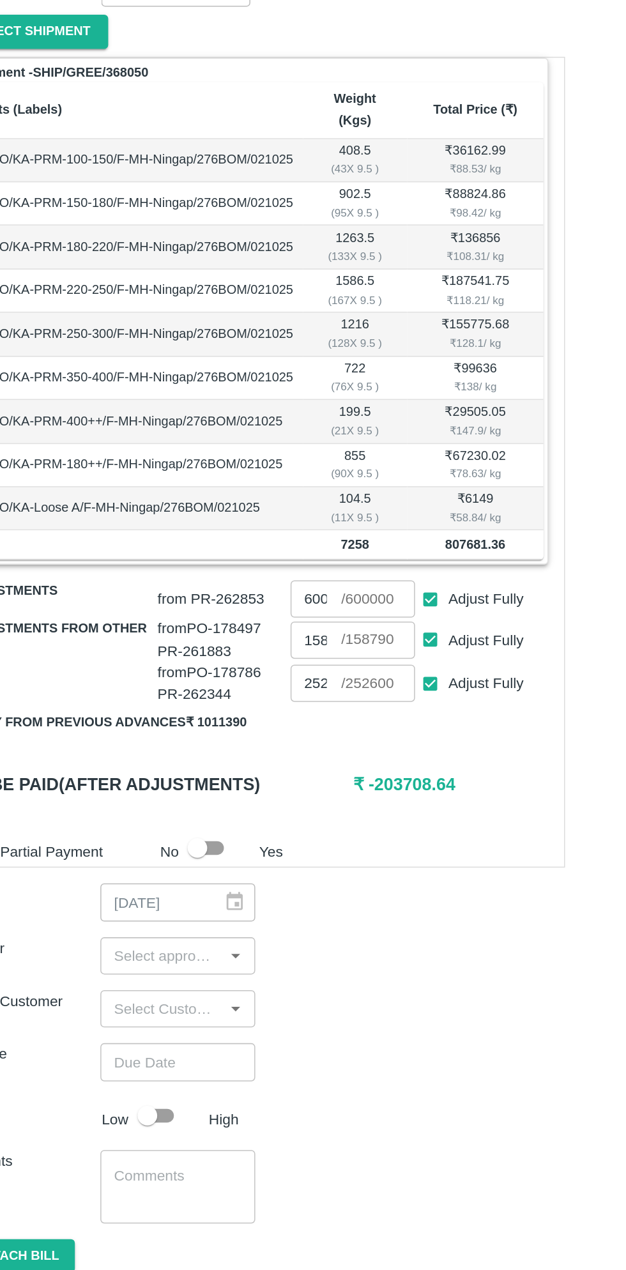
click at [326, 687] on input "Adjust Fully" at bounding box center [326, 699] width 24 height 24
checkbox input "false"
type input "0"
click at [327, 659] on input "Adjust Fully" at bounding box center [326, 671] width 24 height 24
checkbox input "false"
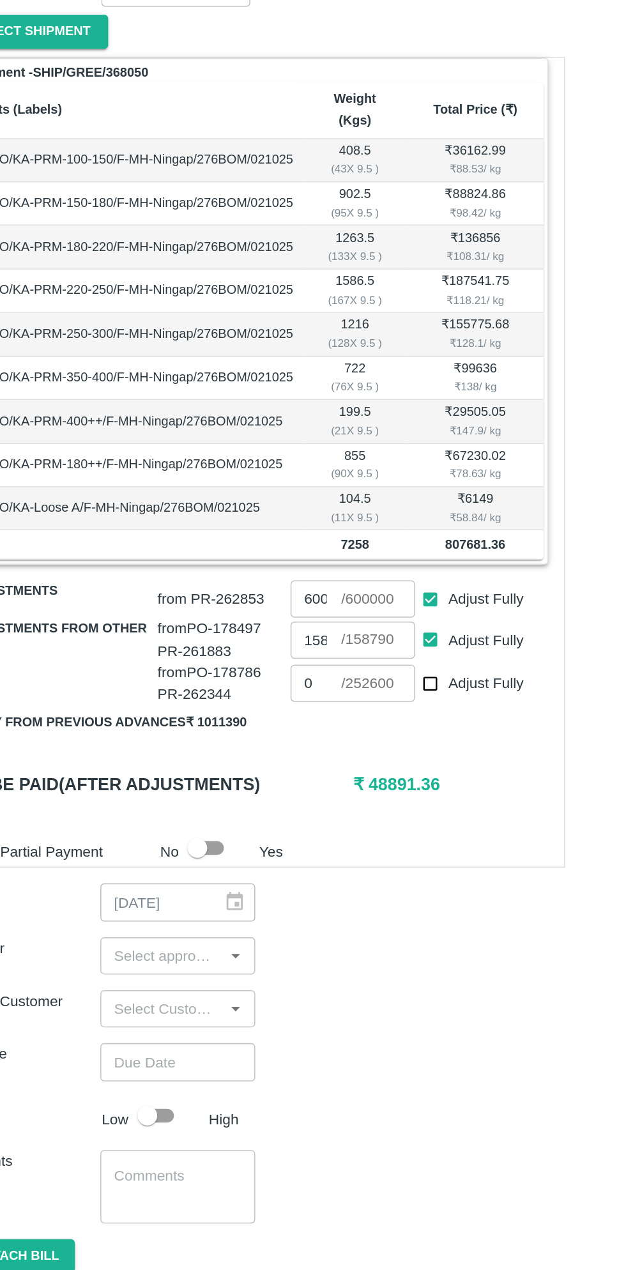
type input "0"
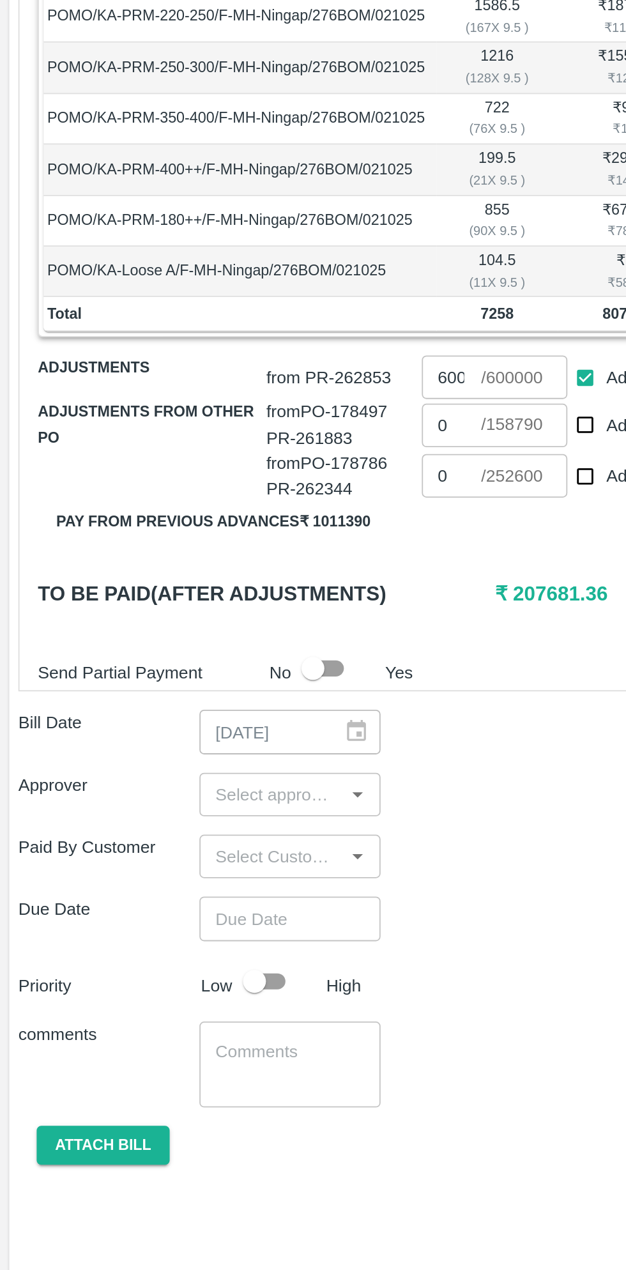
click at [155, 868] on input "input" at bounding box center [151, 876] width 72 height 17
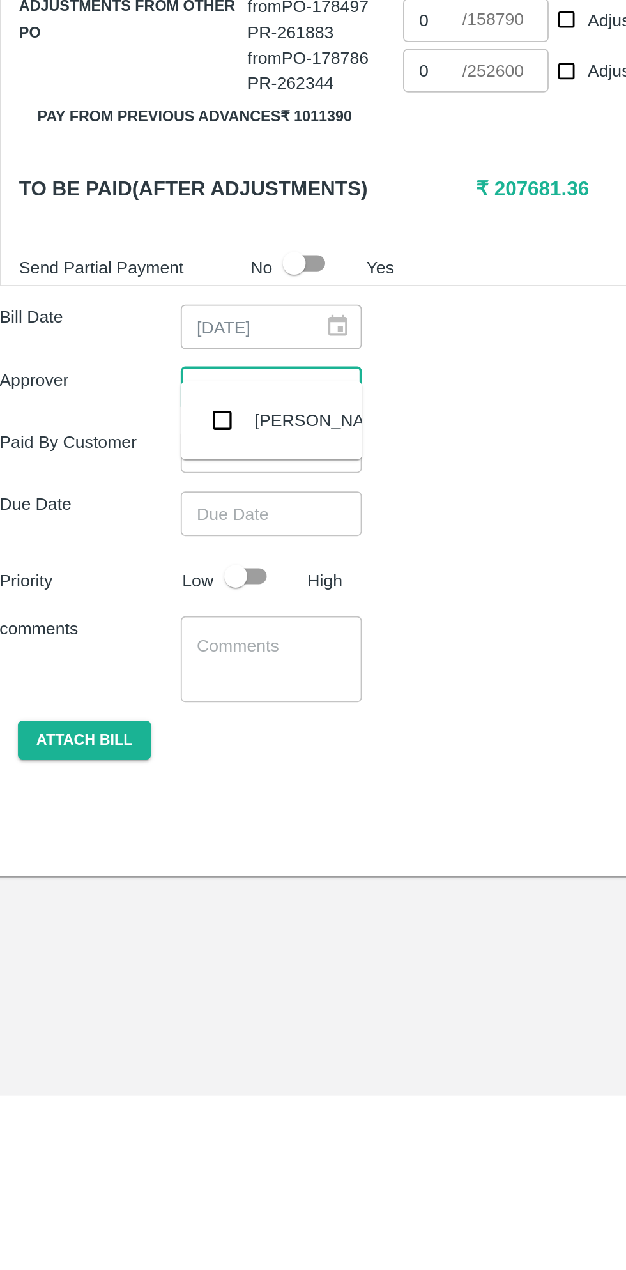
type input "muku"
click at [142, 897] on input "checkbox" at bounding box center [134, 894] width 26 height 26
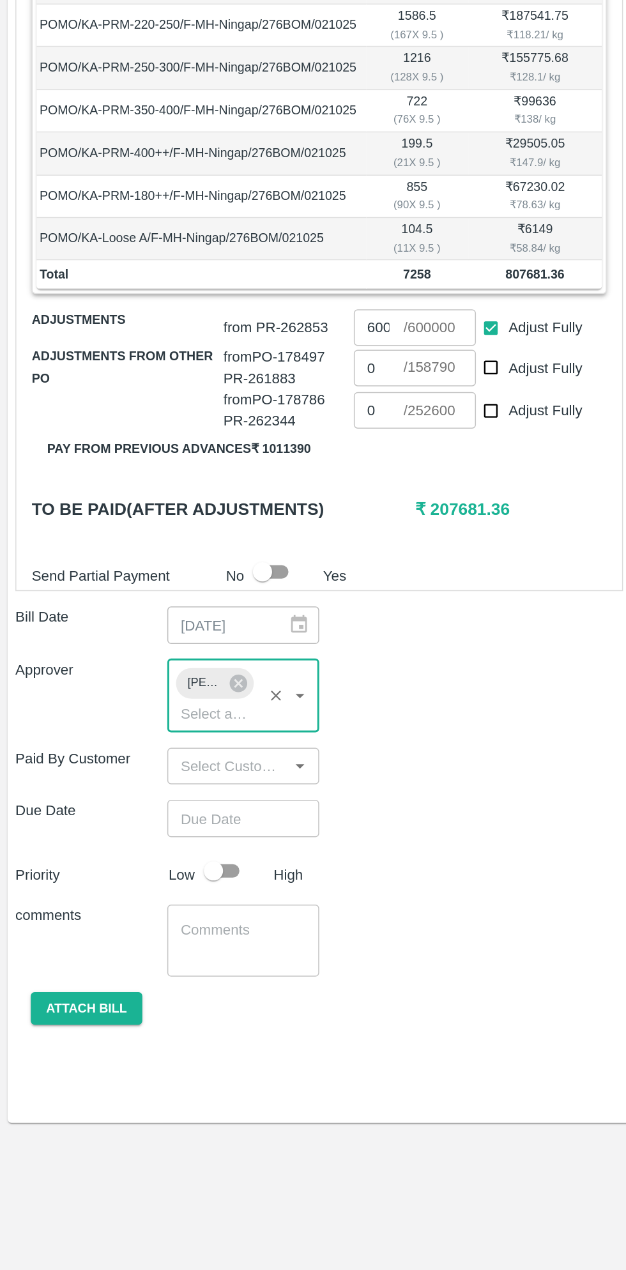
click at [155, 958] on input "Choose date" at bounding box center [157, 970] width 92 height 24
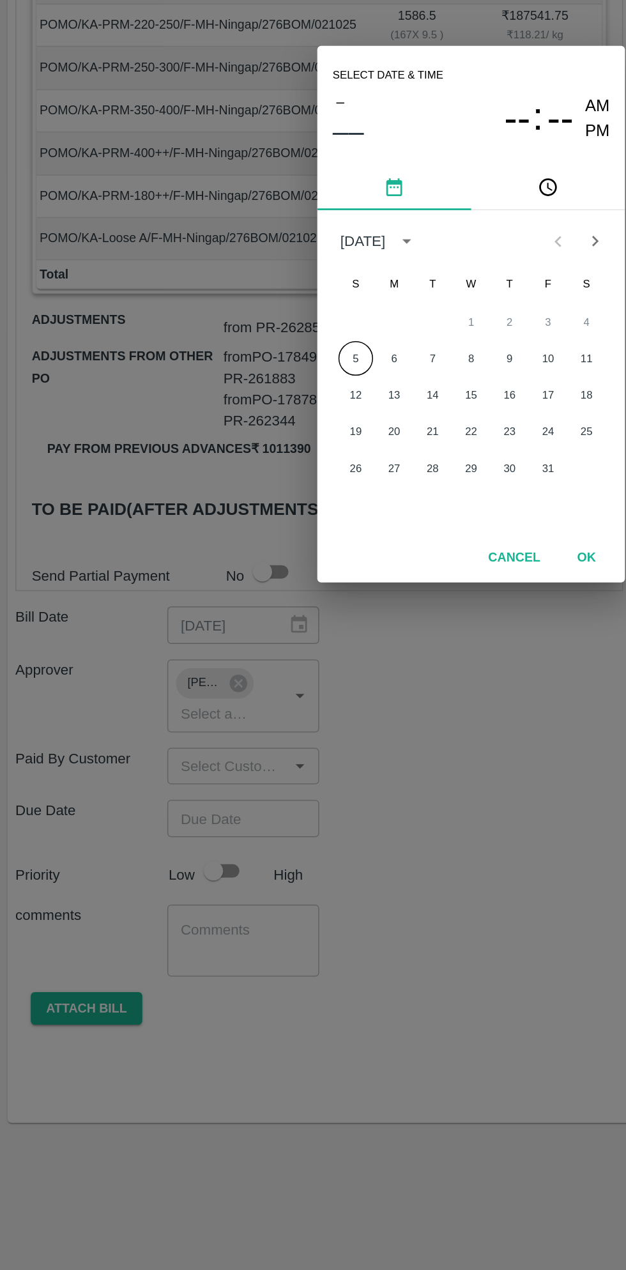
click at [236, 664] on button "5" at bounding box center [236, 664] width 23 height 23
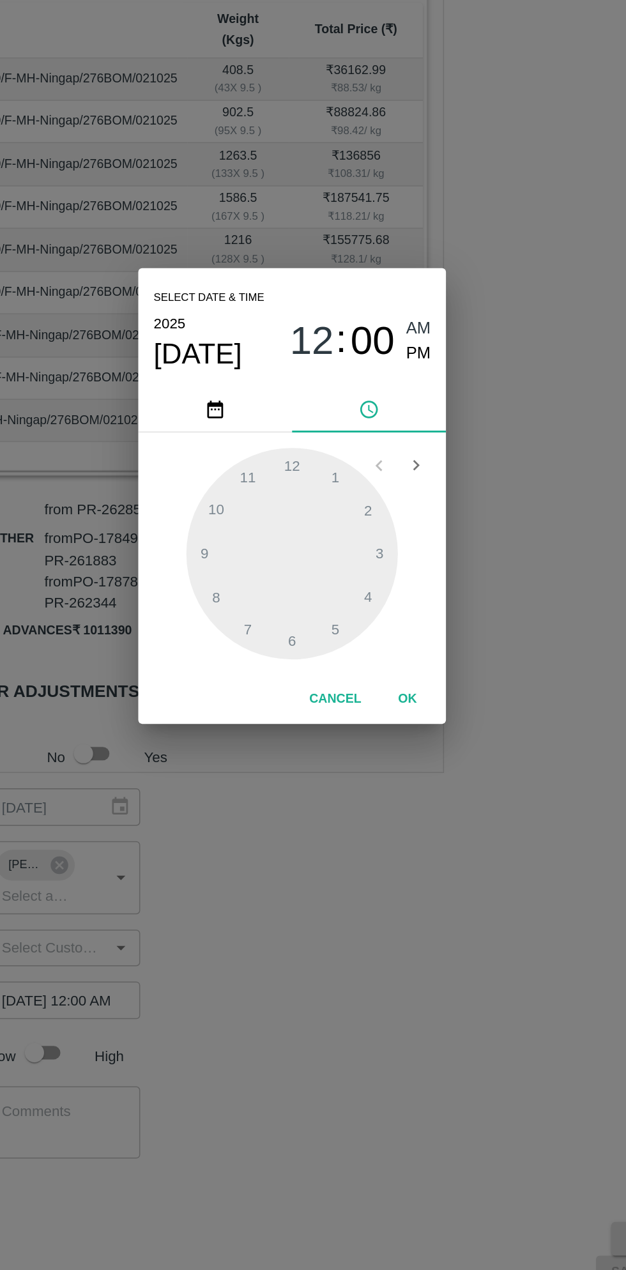
click at [398, 546] on span "PM" at bounding box center [397, 540] width 17 height 17
click at [266, 698] on div at bounding box center [313, 673] width 141 height 141
click at [360, 710] on div at bounding box center [313, 673] width 141 height 141
click at [363, 703] on div at bounding box center [313, 673] width 141 height 141
type input "[DATE] 08:20 PM"
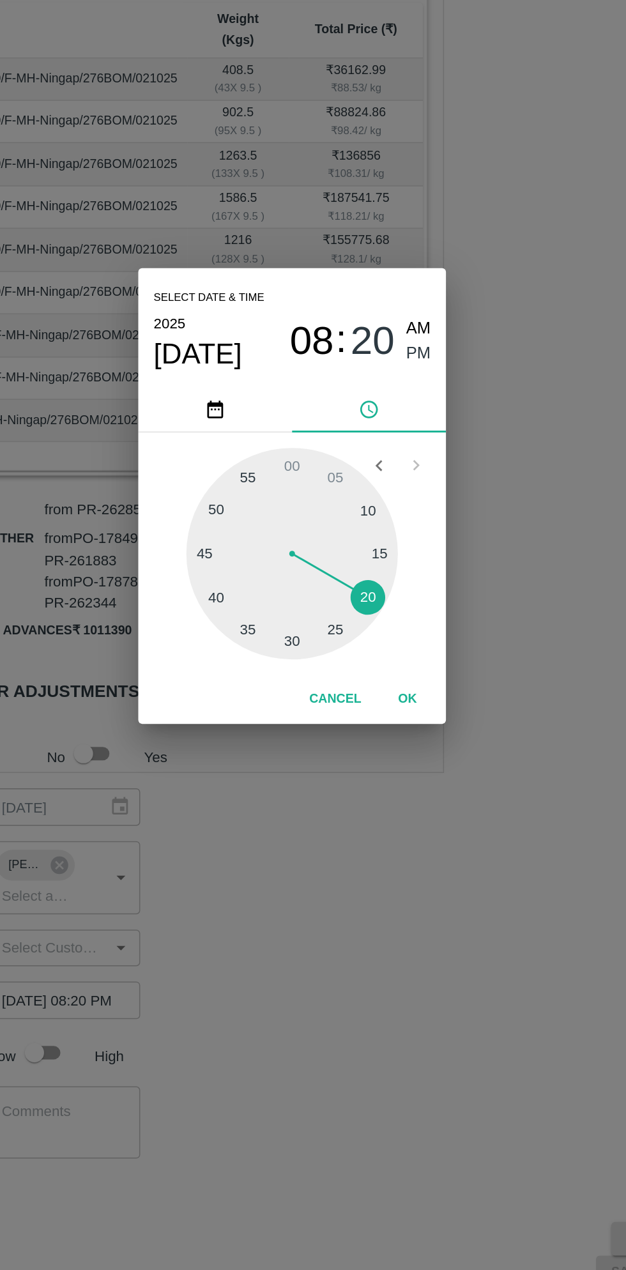
click at [403, 776] on button "OK" at bounding box center [389, 770] width 41 height 22
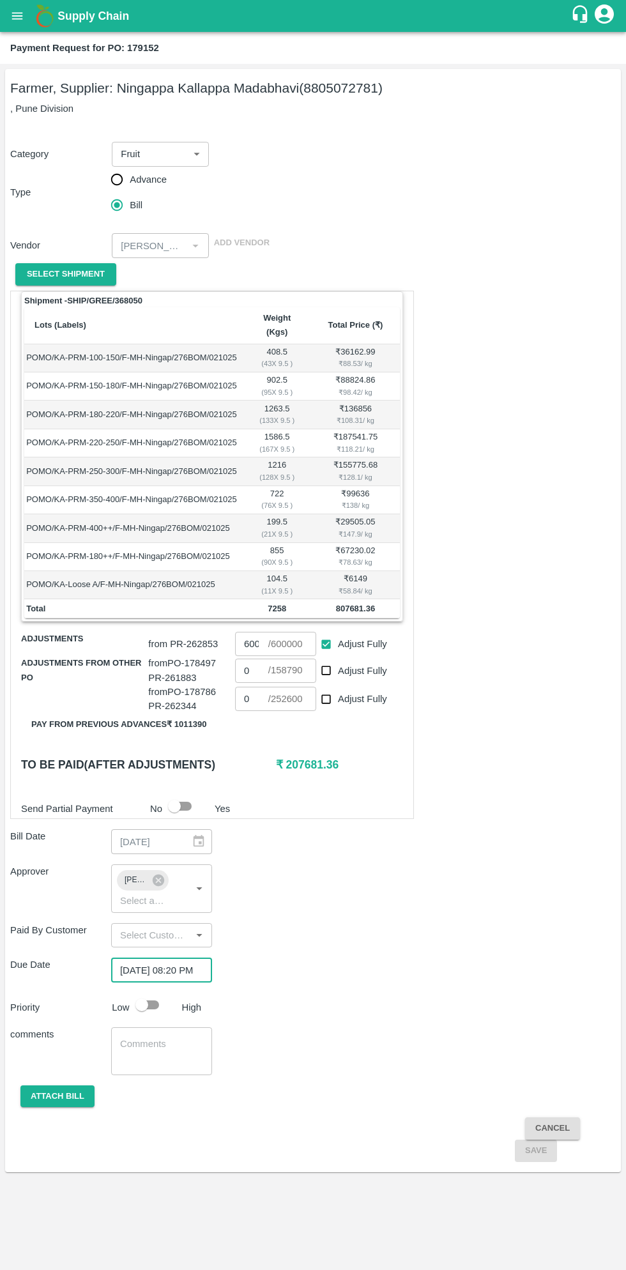
click at [152, 993] on input "checkbox" at bounding box center [141, 1005] width 73 height 24
checkbox input "true"
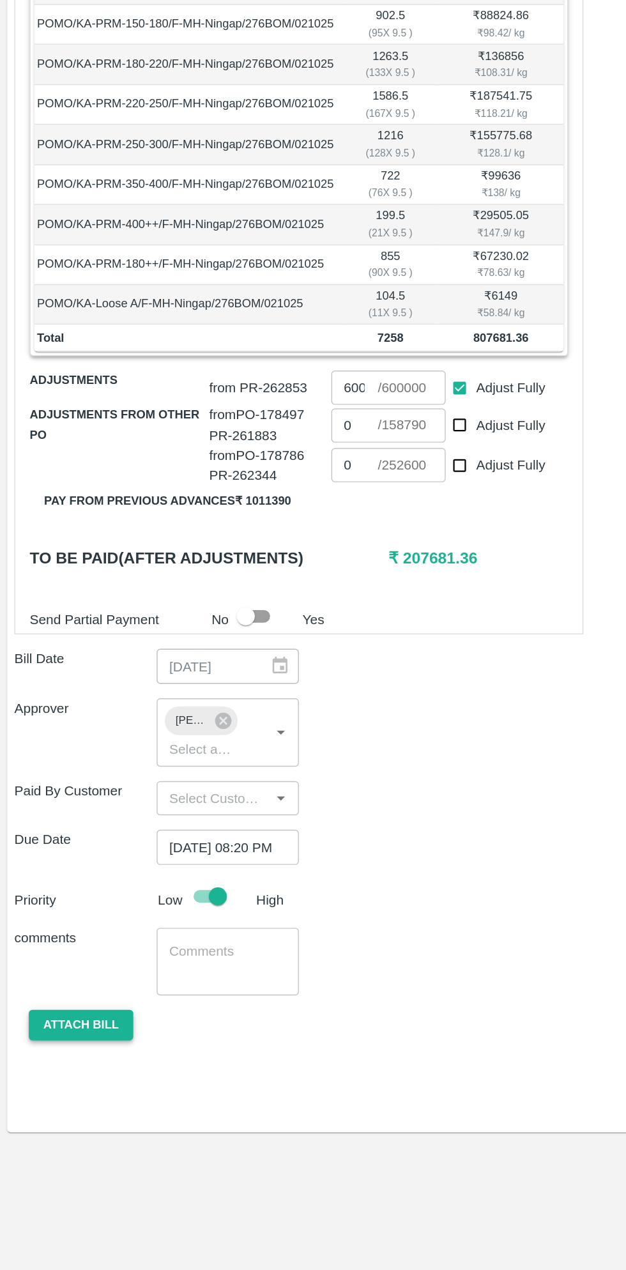
click at [72, 1085] on button "Attach bill" at bounding box center [57, 1096] width 74 height 22
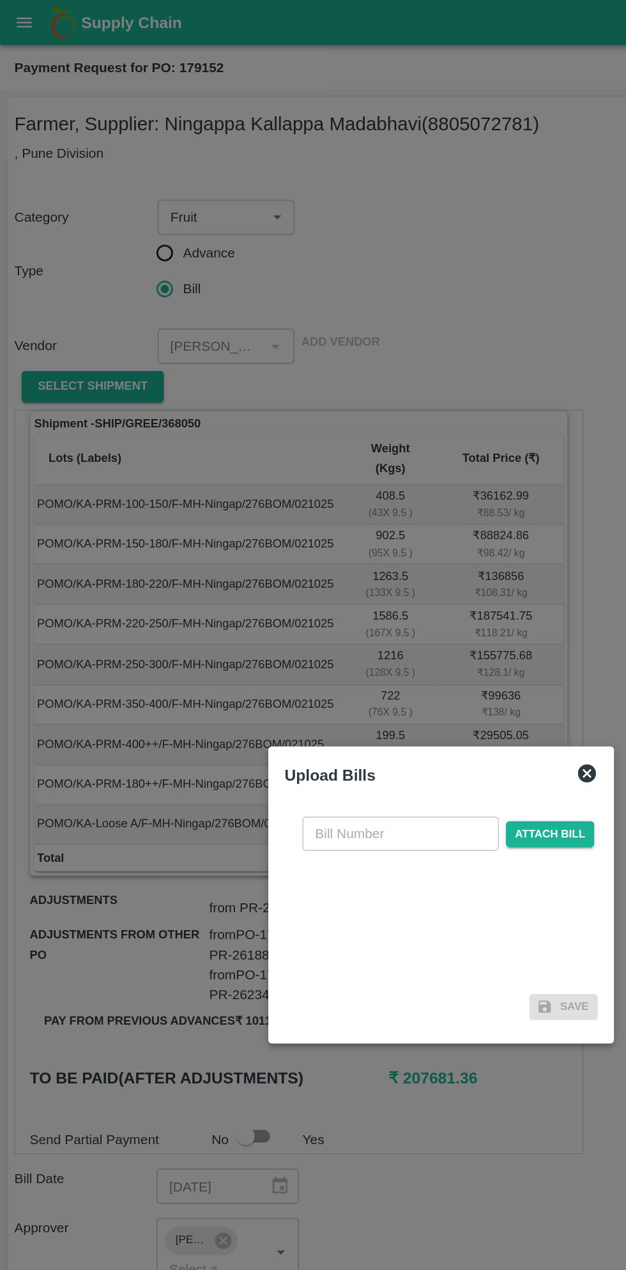
click at [287, 592] on input "text" at bounding box center [284, 591] width 139 height 24
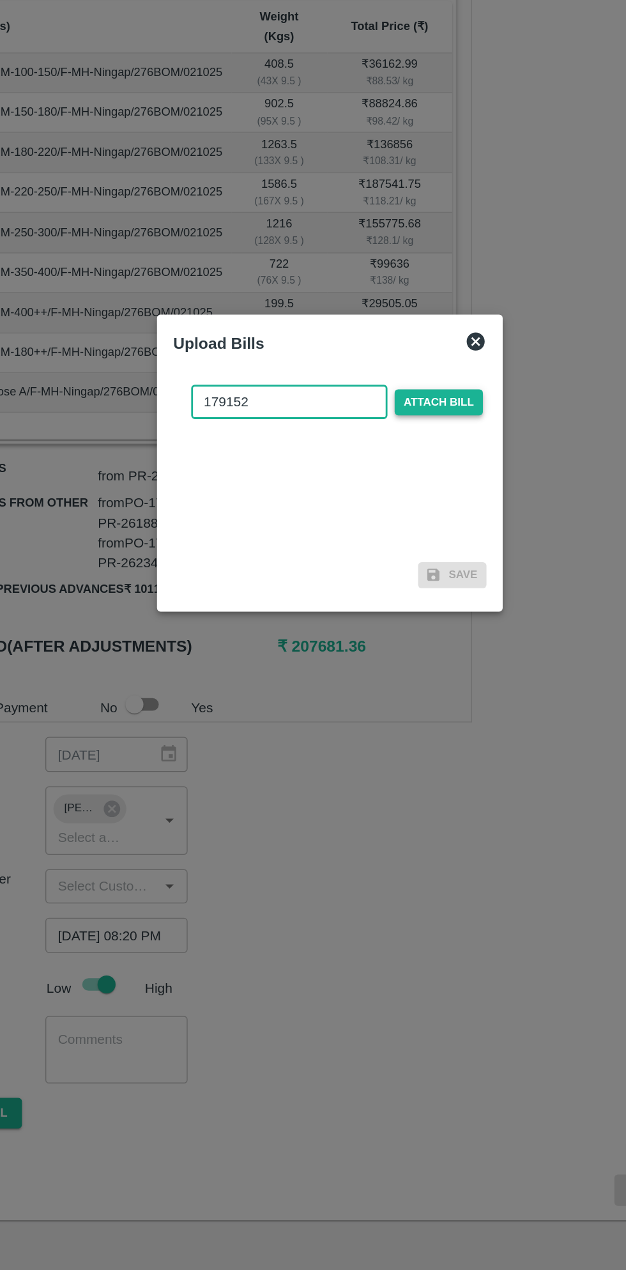
type input "179152"
click at [399, 591] on span "Attach bill" at bounding box center [390, 592] width 63 height 19
click at [0, 0] on input "Attach bill" at bounding box center [0, 0] width 0 height 0
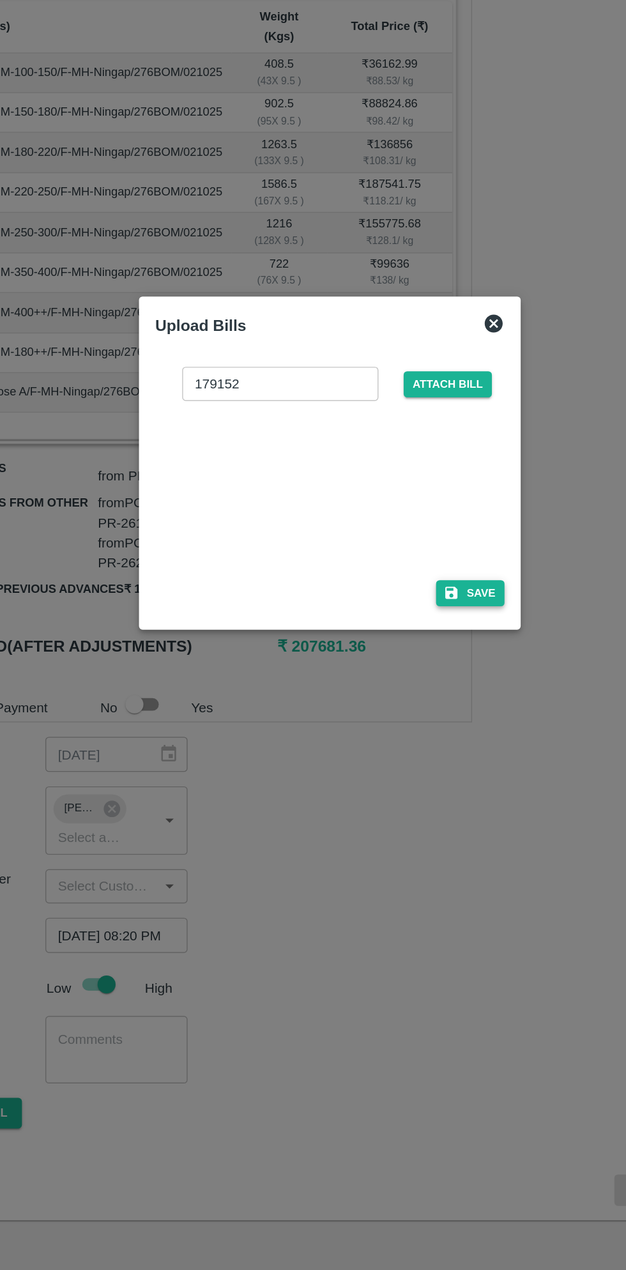
click at [415, 732] on button "Save" at bounding box center [412, 727] width 49 height 19
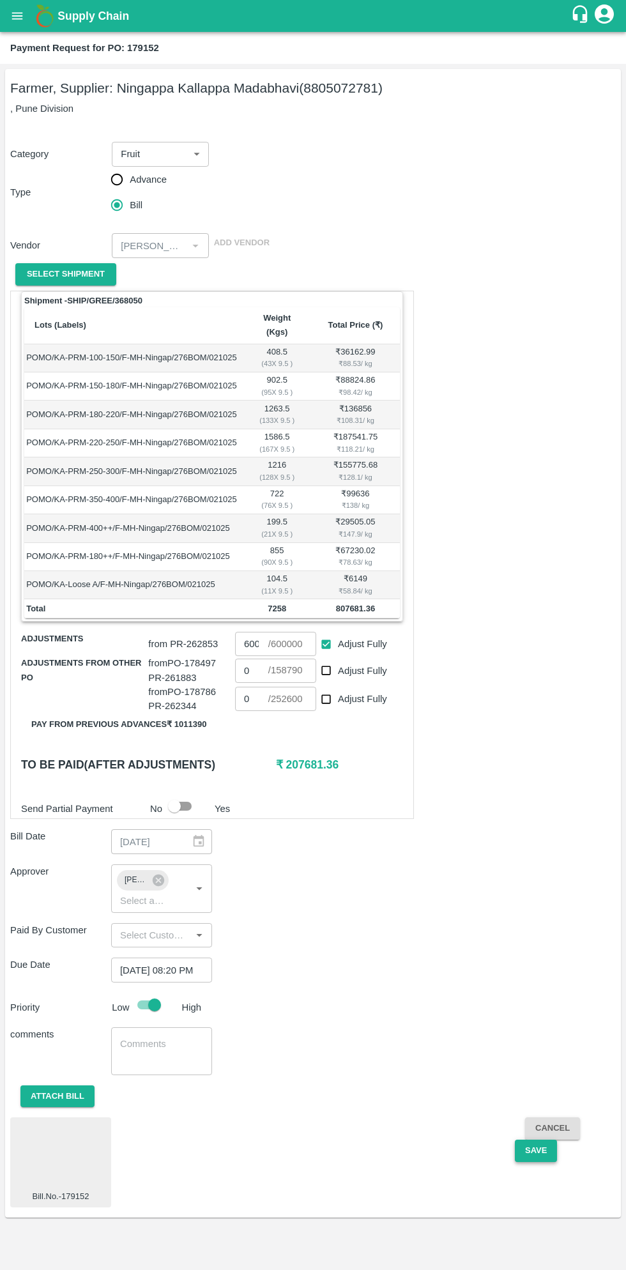
click at [535, 1140] on button "Save" at bounding box center [536, 1151] width 42 height 22
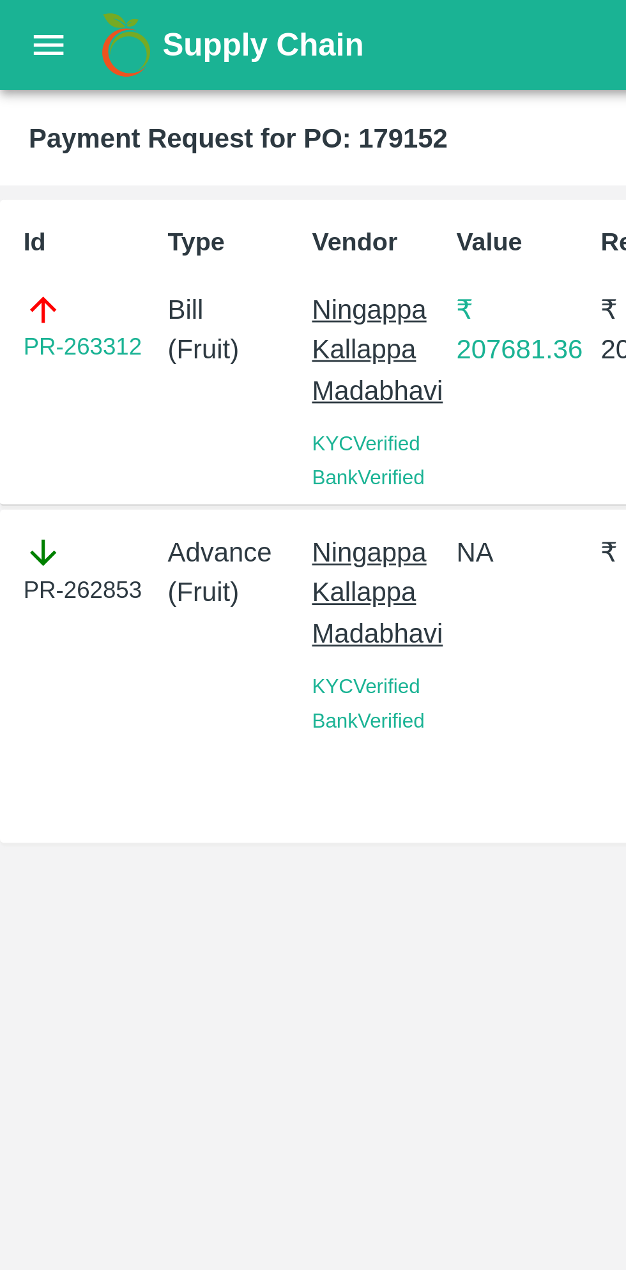
click at [26, 17] on button "open drawer" at bounding box center [17, 15] width 29 height 29
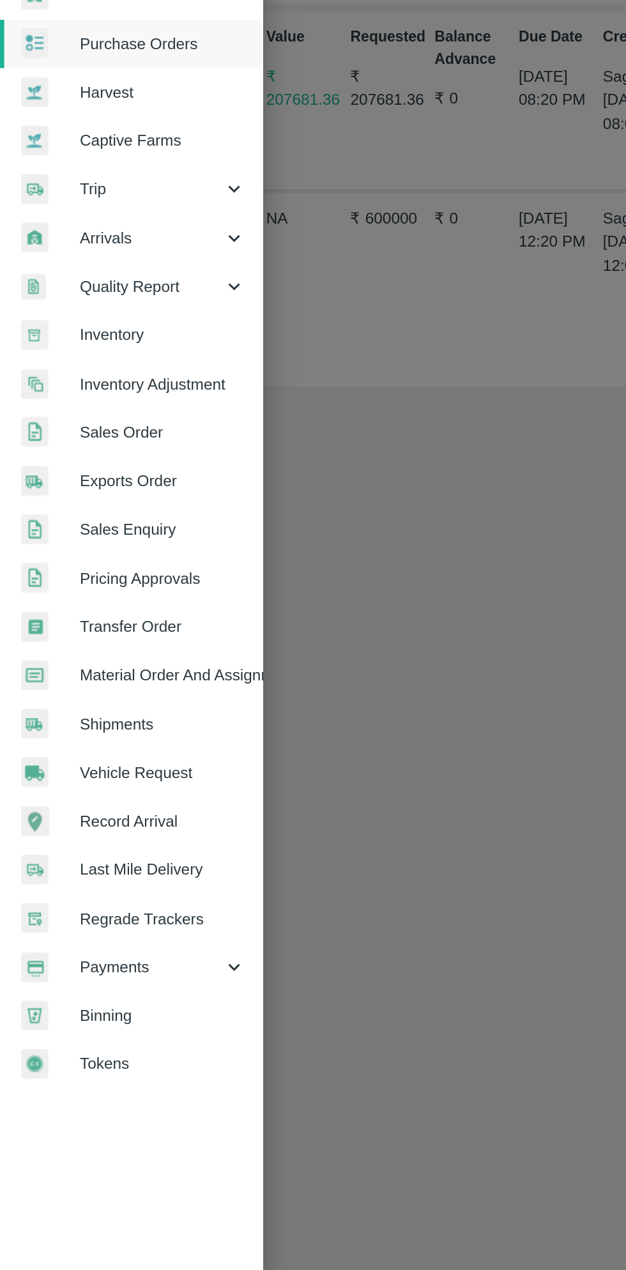
click at [83, 657] on span "Payments" at bounding box center [92, 652] width 87 height 14
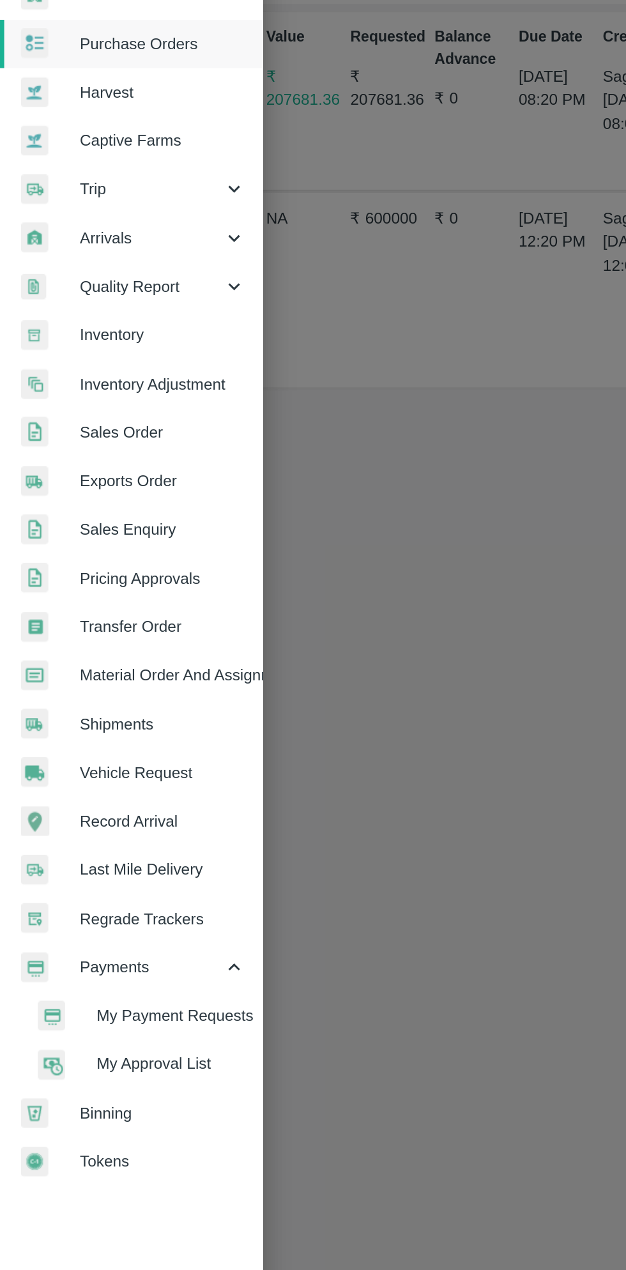
click at [105, 680] on span "My Payment Requests" at bounding box center [104, 681] width 91 height 14
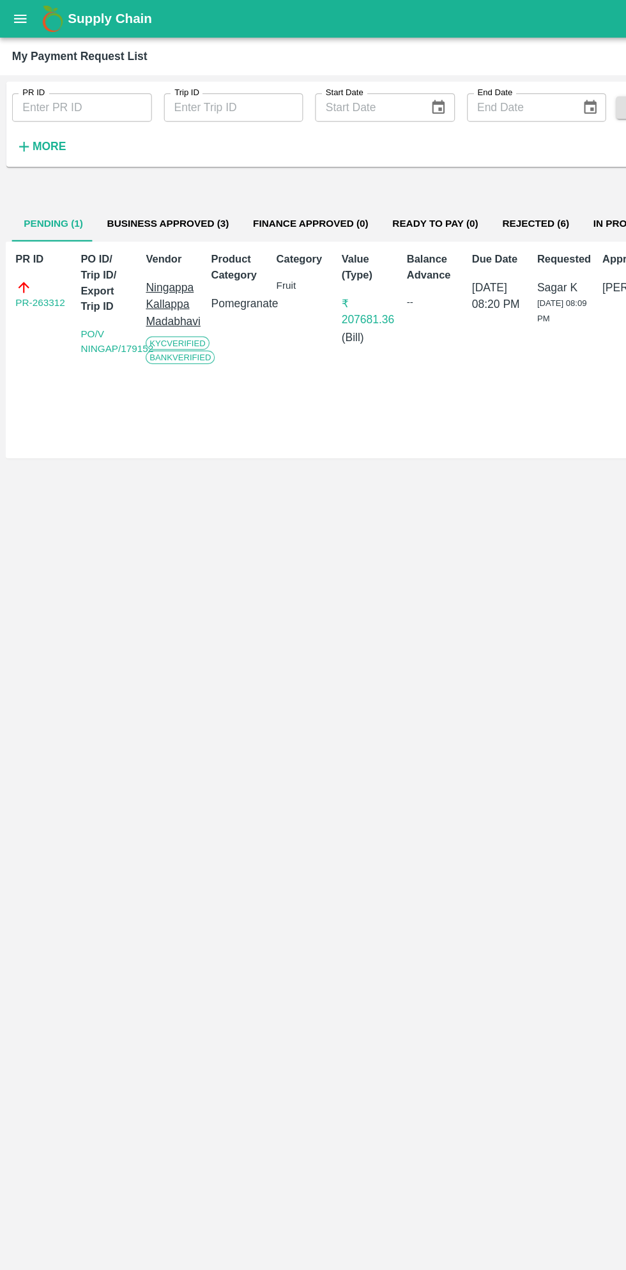
click at [133, 190] on button "Business Approved (3)" at bounding box center [143, 189] width 124 height 31
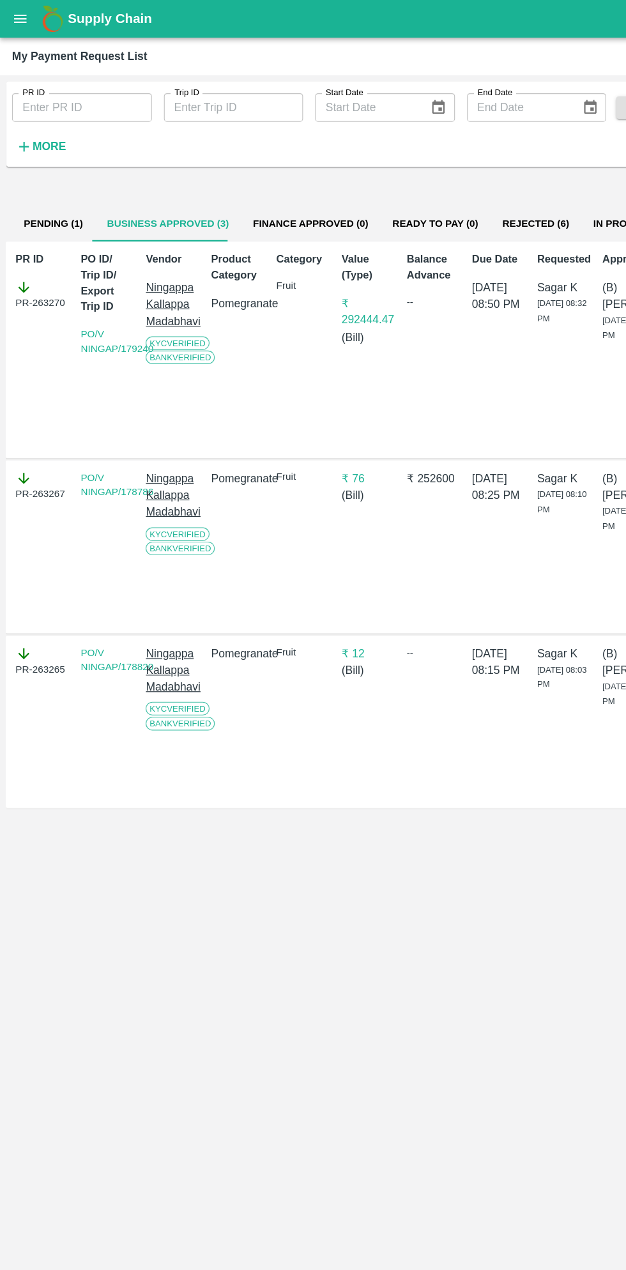
click at [45, 190] on button "Pending (1)" at bounding box center [45, 189] width 71 height 31
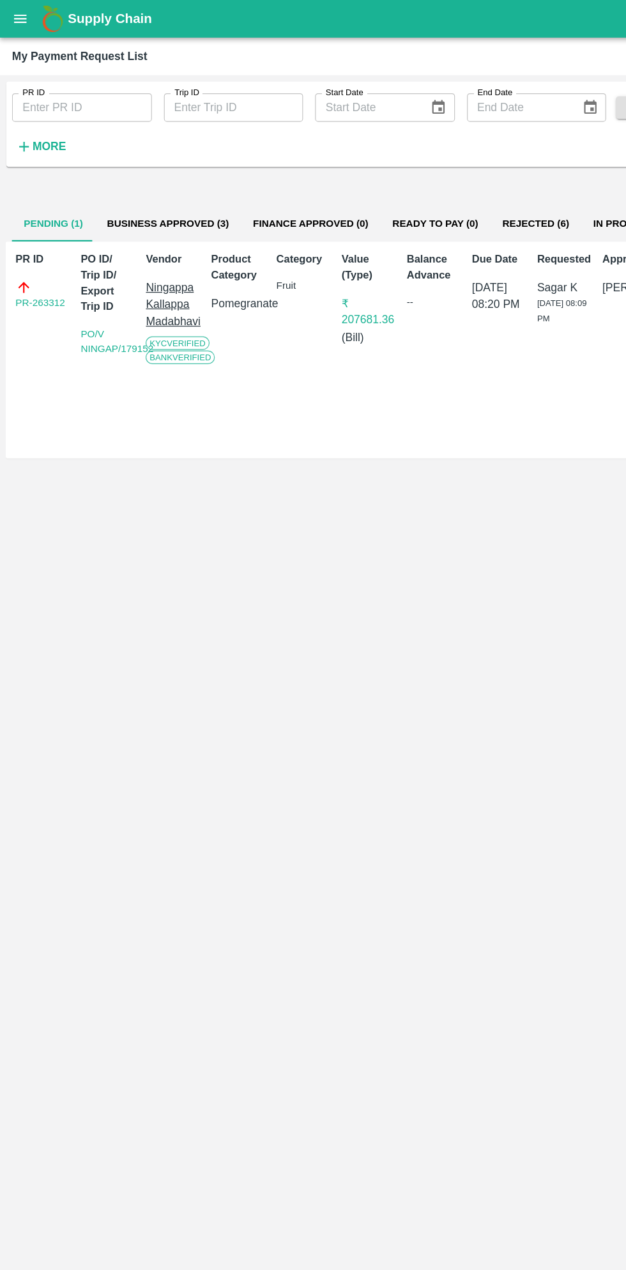
click at [170, 205] on button "Business Approved (3)" at bounding box center [143, 189] width 124 height 31
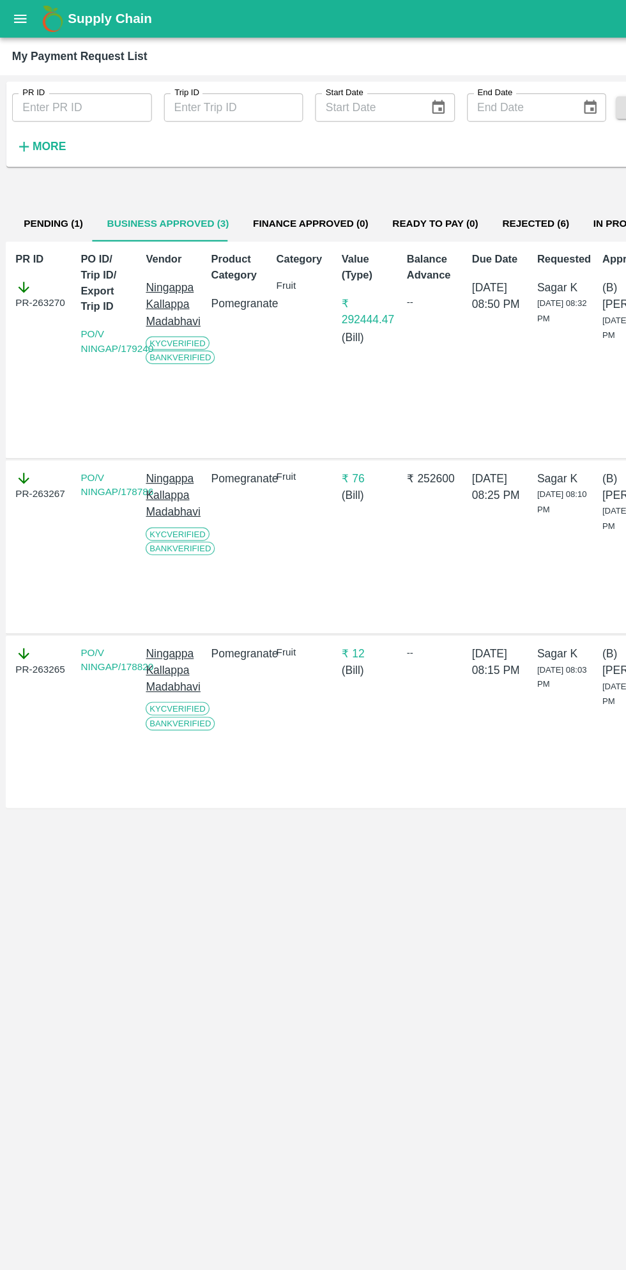
click at [27, 25] on button "open drawer" at bounding box center [17, 15] width 29 height 29
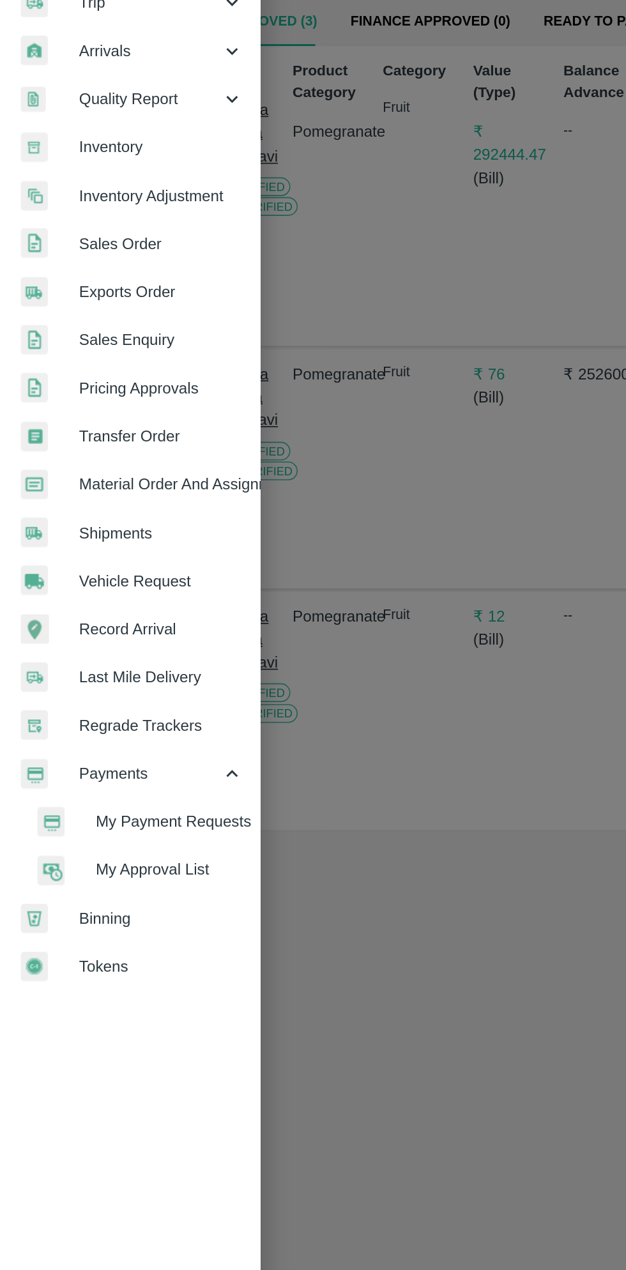
click at [114, 680] on span "My Payment Requests" at bounding box center [104, 681] width 91 height 14
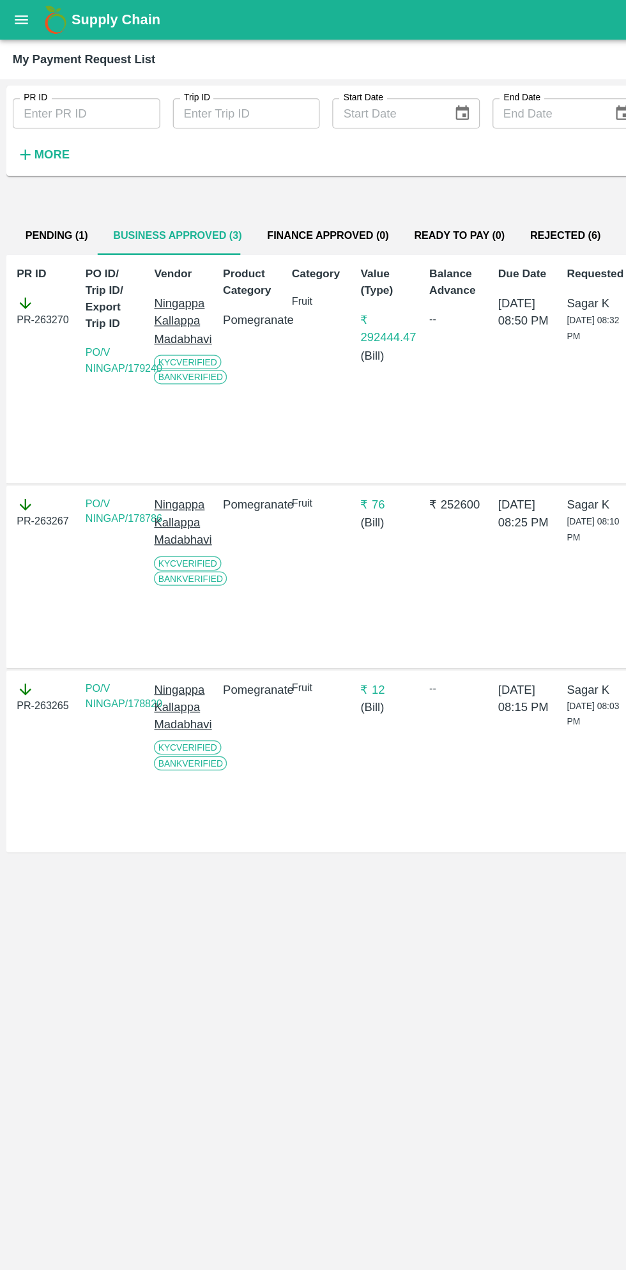
click at [63, 191] on button "Pending (1)" at bounding box center [45, 189] width 71 height 31
